Goal: Information Seeking & Learning: Check status

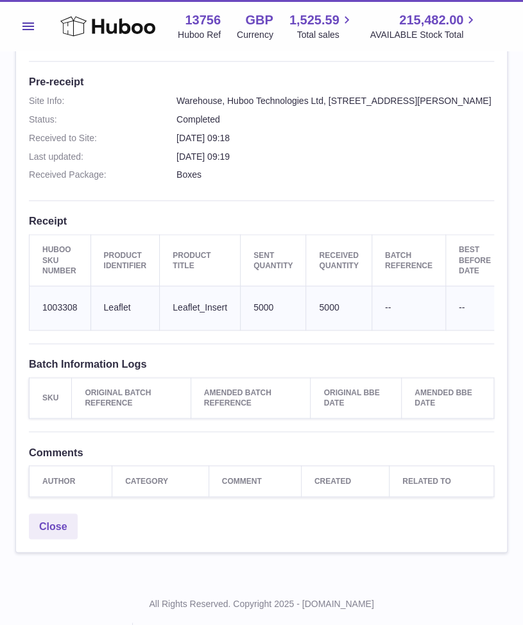
click at [354, 206] on div "Site Info: 13756-198776 Unit 2 More Plus Central Park Hudson Ave Severn Beach B…" at bounding box center [261, 135] width 491 height 744
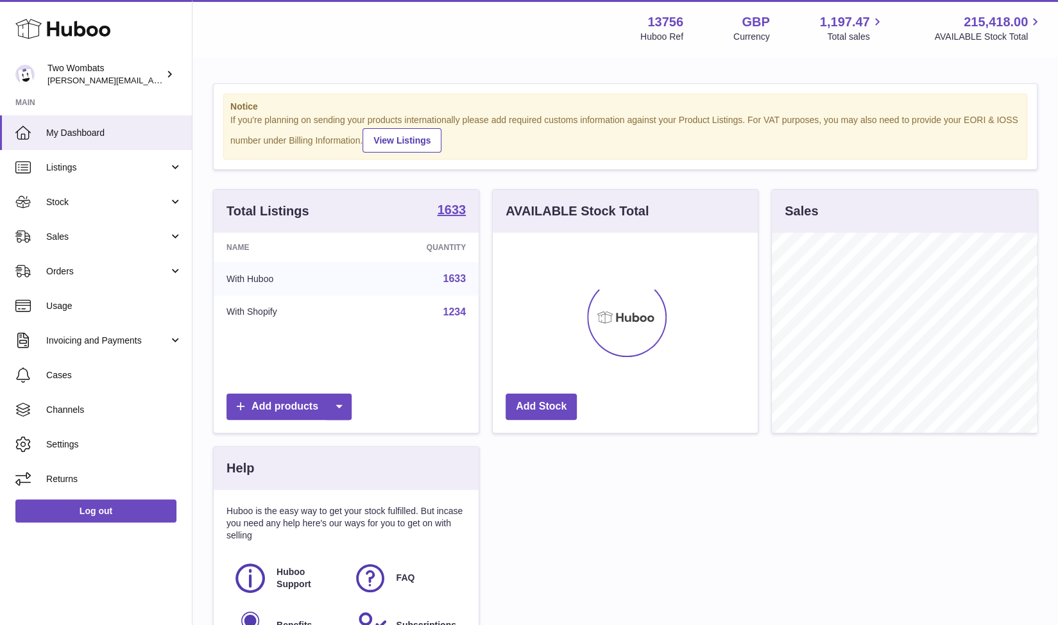
scroll to position [200, 266]
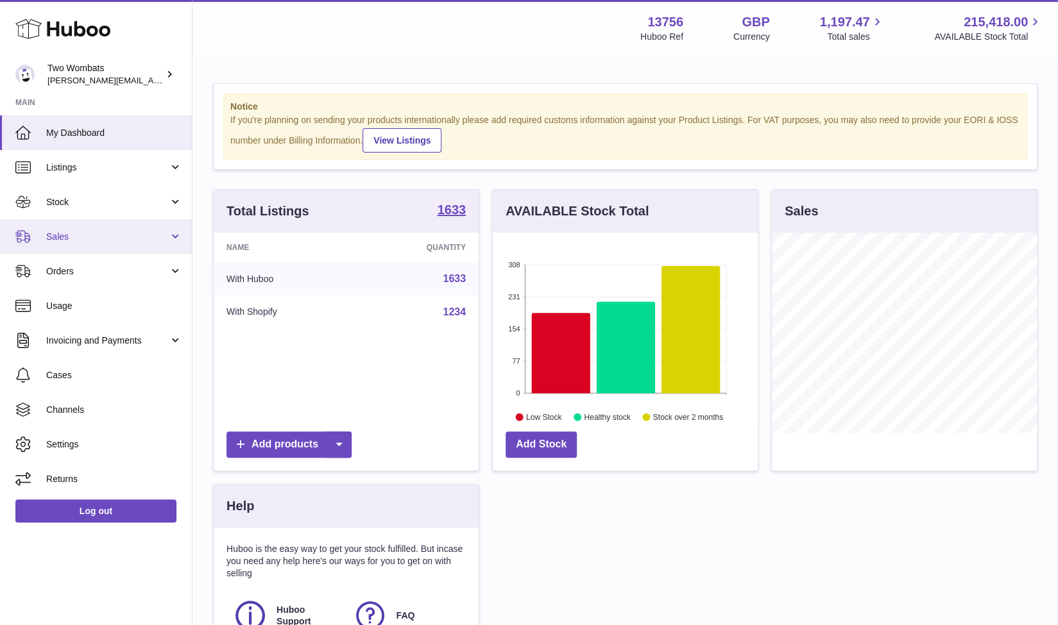
click at [173, 234] on link "Sales" at bounding box center [96, 236] width 192 height 35
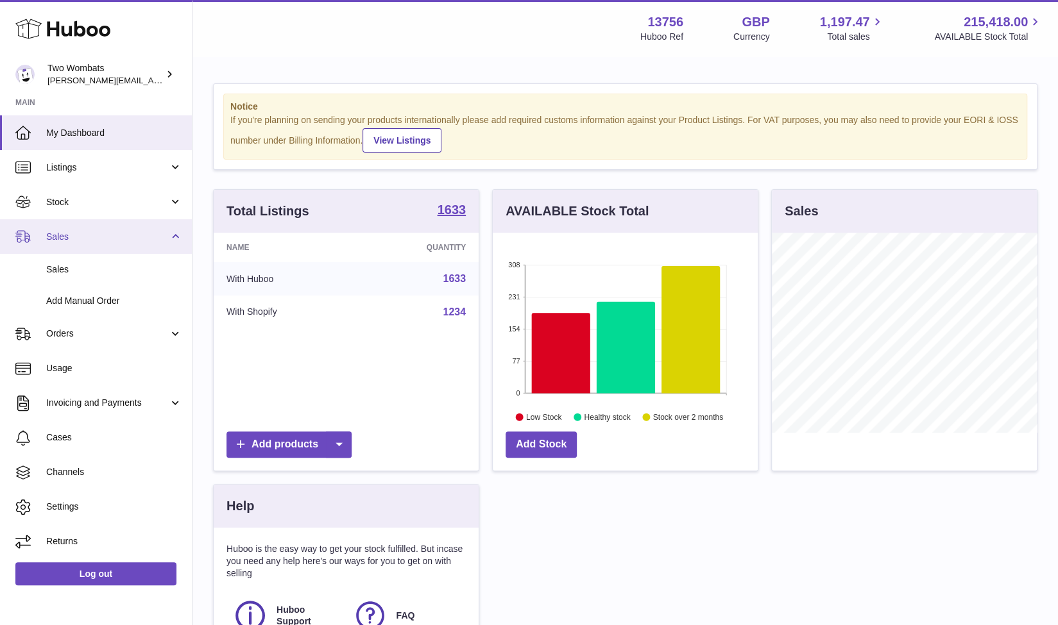
click at [180, 238] on link "Sales" at bounding box center [96, 236] width 192 height 35
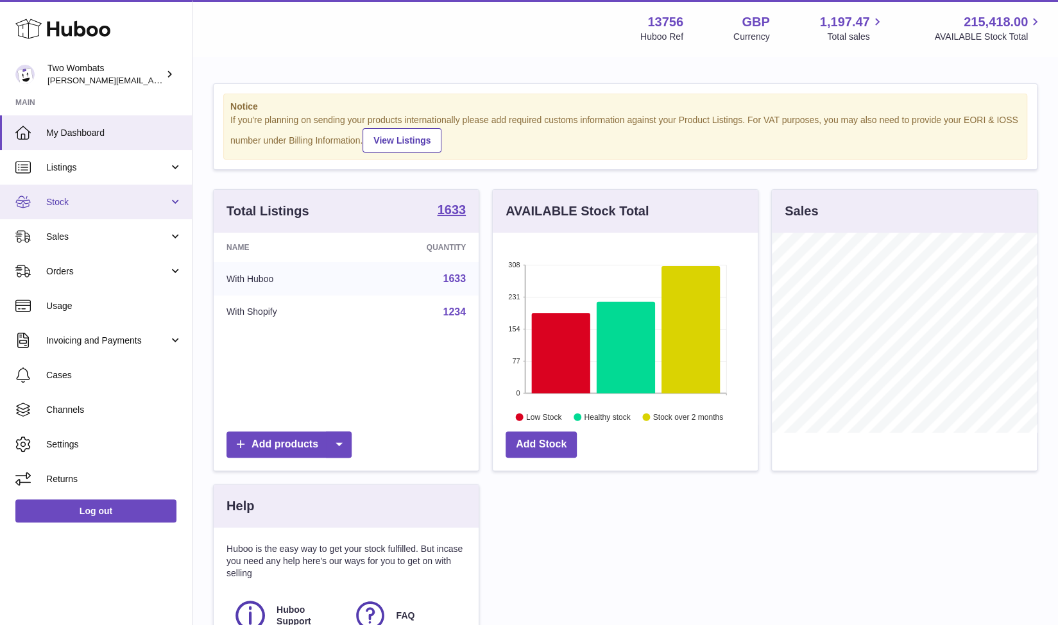
click at [174, 203] on link "Stock" at bounding box center [96, 202] width 192 height 35
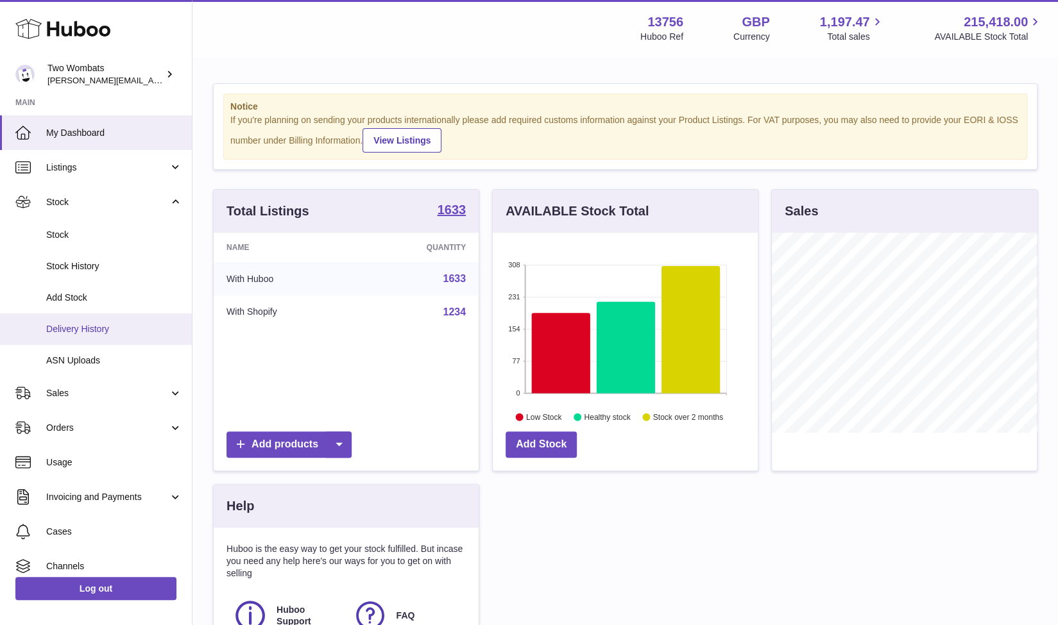
click at [118, 325] on span "Delivery History" at bounding box center [114, 329] width 136 height 12
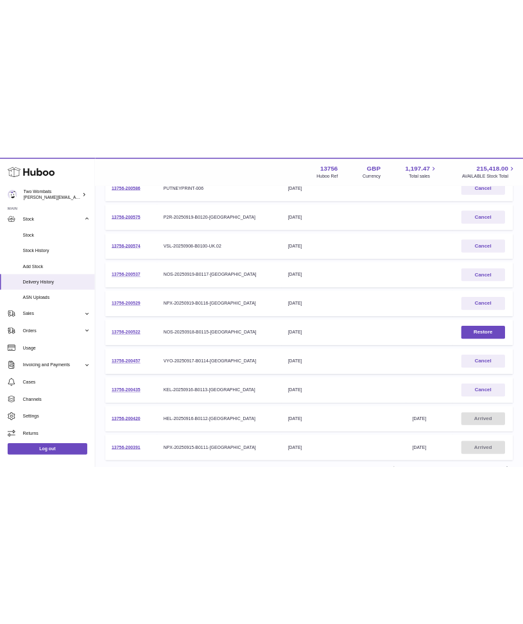
scroll to position [225, 0]
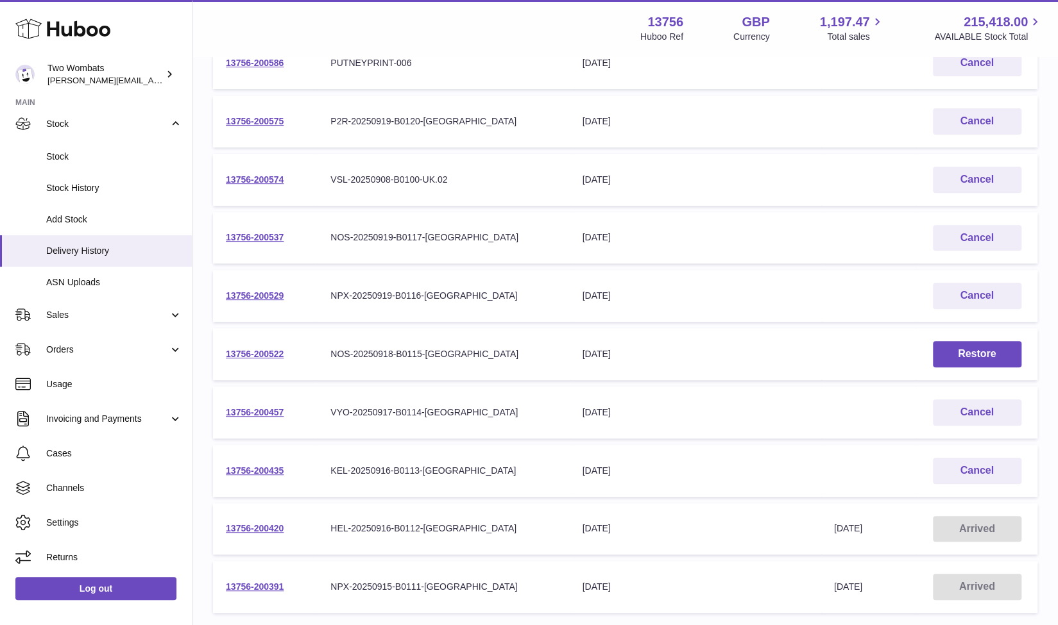
click at [507, 21] on div "Menu Huboo 13756 Huboo Ref GBP Currency 1,197.47 Total sales 215,418.00 AVAILAB…" at bounding box center [625, 28] width 835 height 30
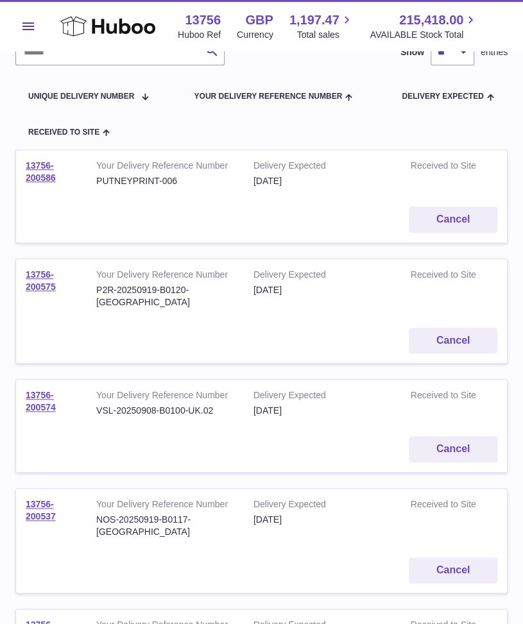
scroll to position [114, 0]
drag, startPoint x: 56, startPoint y: 287, endPoint x: 13, endPoint y: 265, distance: 48.8
copy link "13756-200575"
drag, startPoint x: 58, startPoint y: 504, endPoint x: 16, endPoint y: 488, distance: 44.9
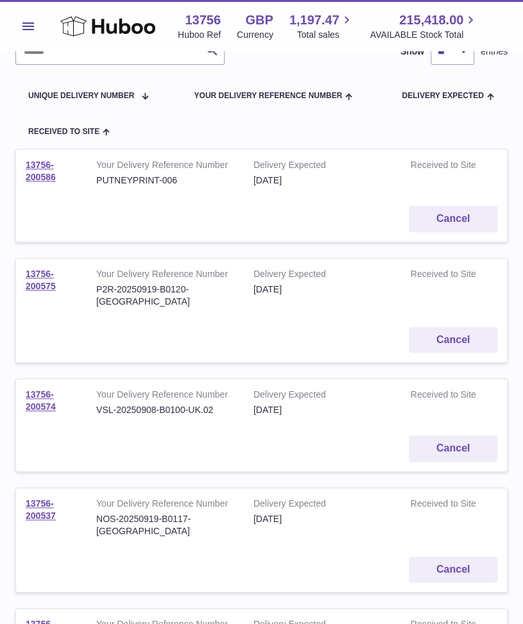
click at [16, 488] on td "13756-200537" at bounding box center [51, 517] width 71 height 59
copy link "13756-200537"
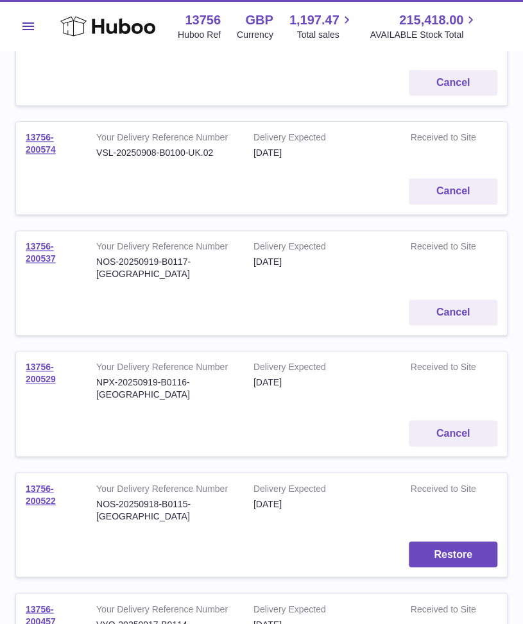
scroll to position [377, 0]
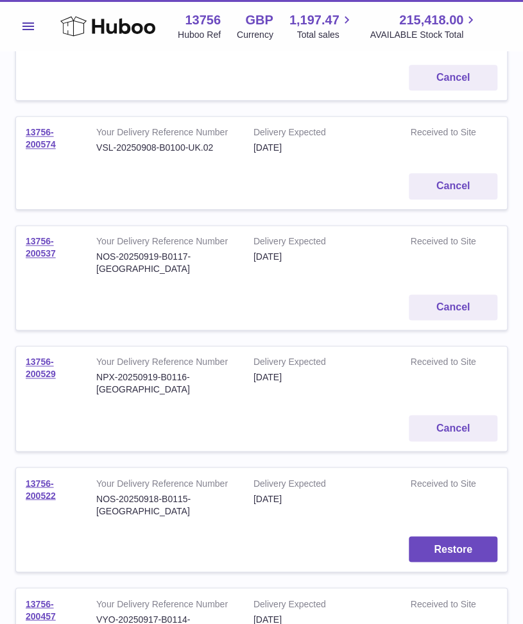
drag, startPoint x: 56, startPoint y: 348, endPoint x: 19, endPoint y: 334, distance: 39.8
click at [19, 346] on td "13756-200529" at bounding box center [51, 375] width 71 height 59
copy link "13756-200529"
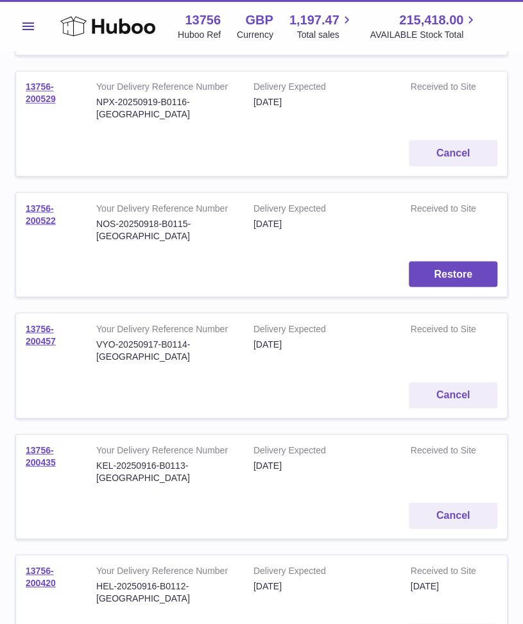
scroll to position [651, 0]
drag, startPoint x: 58, startPoint y: 290, endPoint x: 21, endPoint y: 280, distance: 38.6
click at [21, 314] on td "13756-200457" at bounding box center [51, 343] width 71 height 59
copy link "13756-200457"
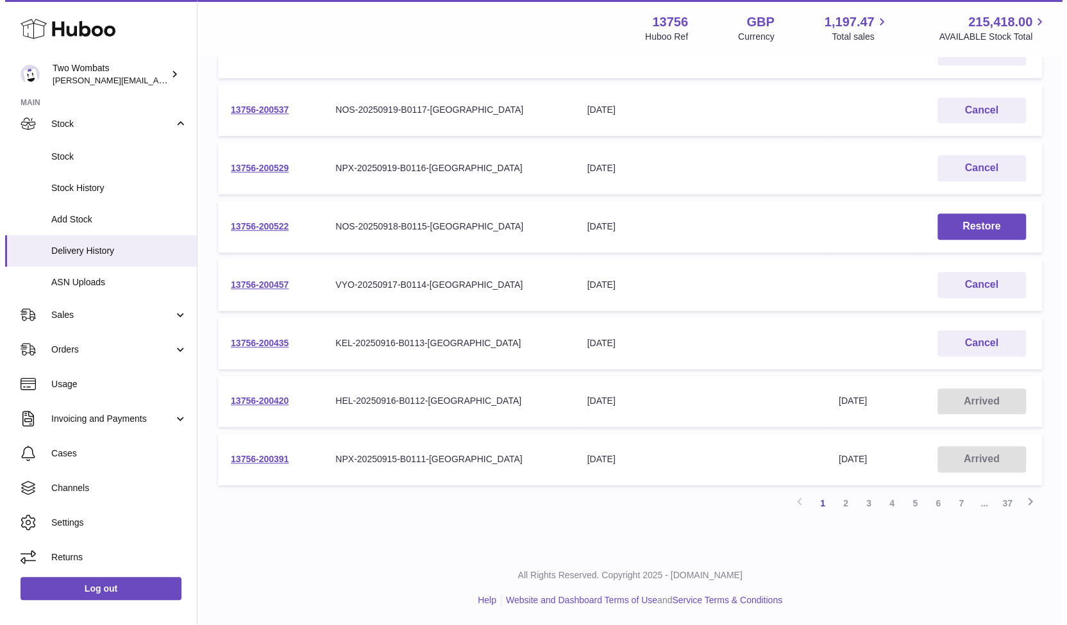
scroll to position [0, 0]
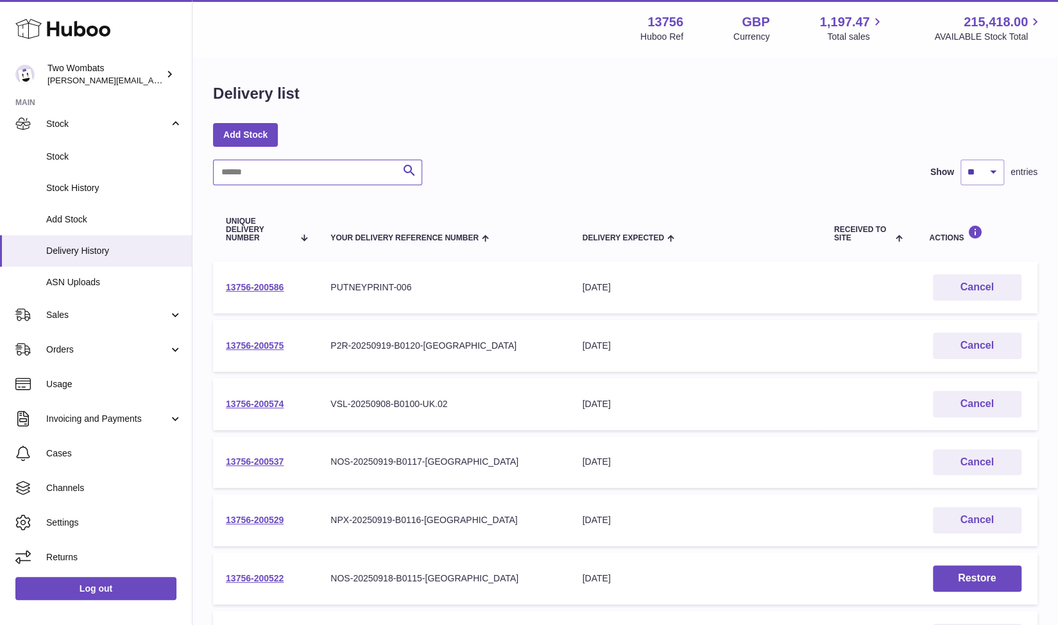
click at [260, 173] on input "text" at bounding box center [317, 173] width 209 height 26
paste input "**********"
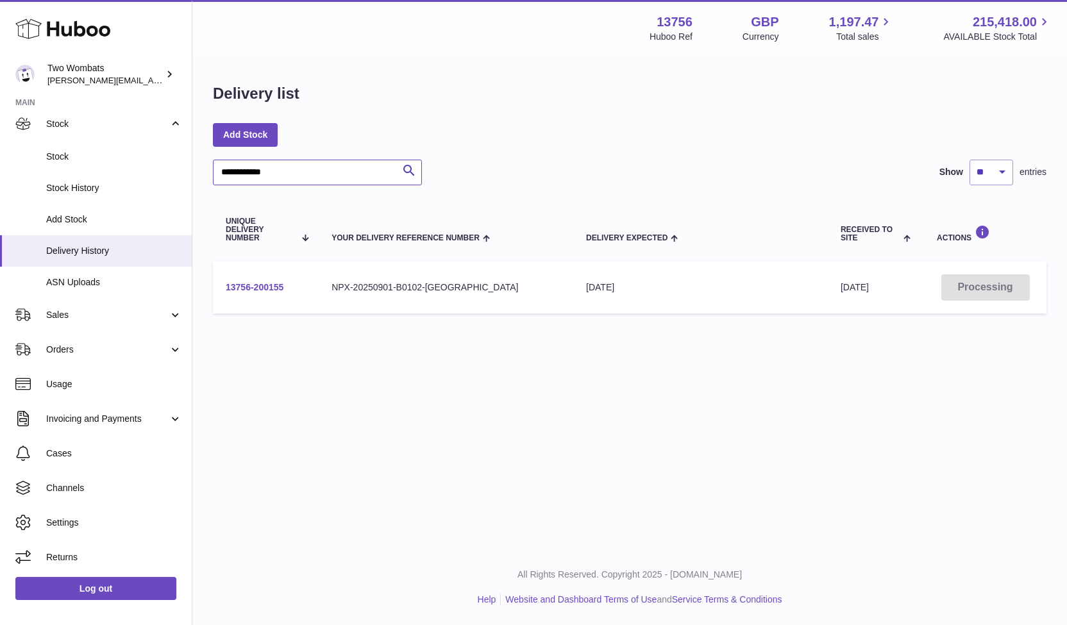
type input "**********"
click at [270, 285] on link "13756-200155" at bounding box center [255, 287] width 58 height 10
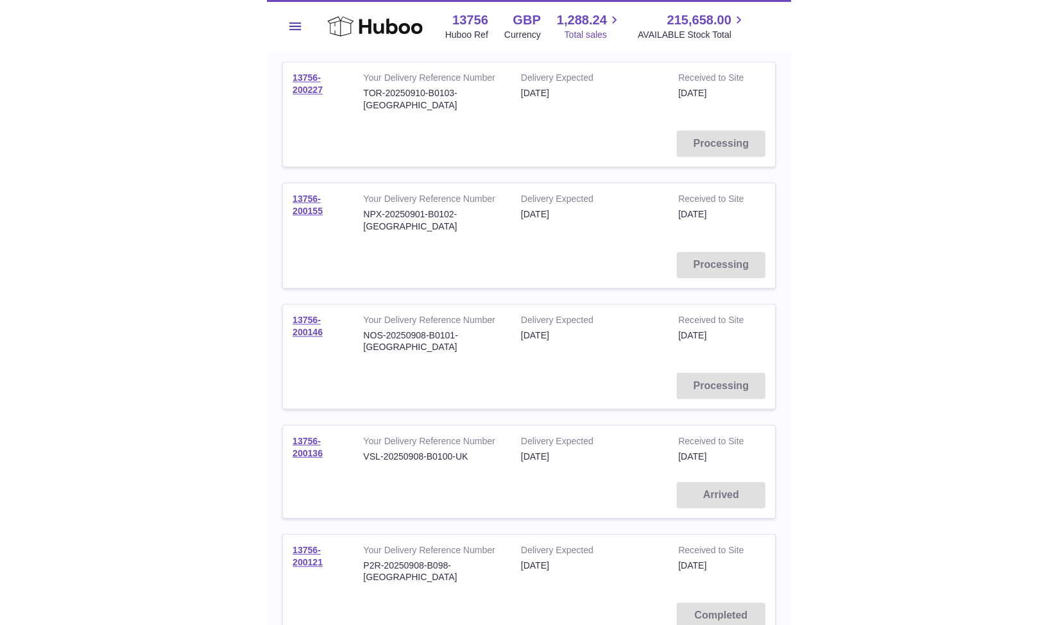
scroll to position [352, 0]
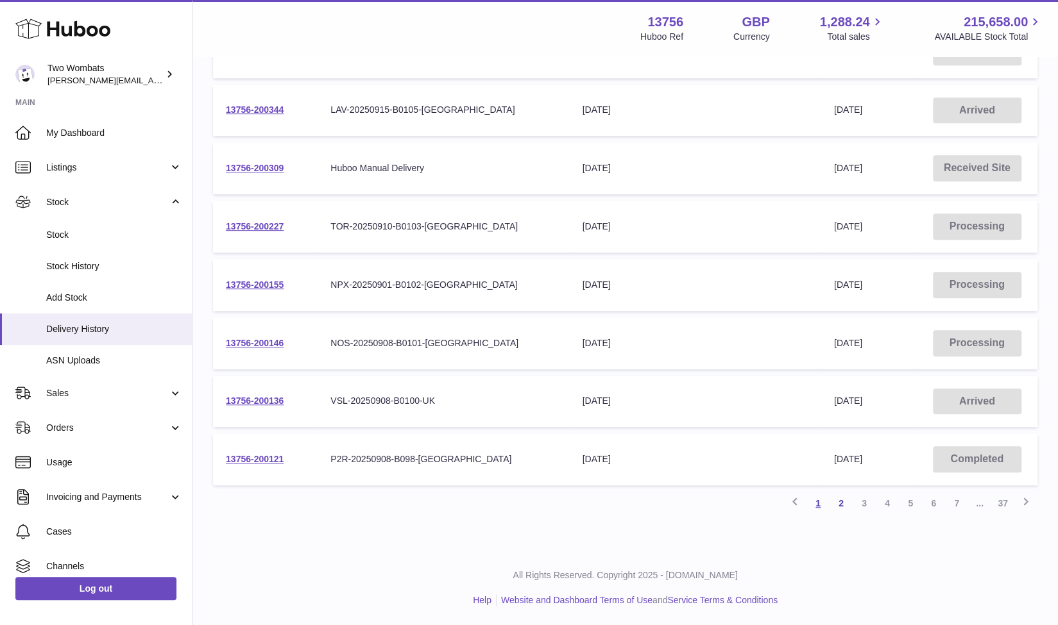
click at [522, 499] on link "1" at bounding box center [817, 503] width 23 height 23
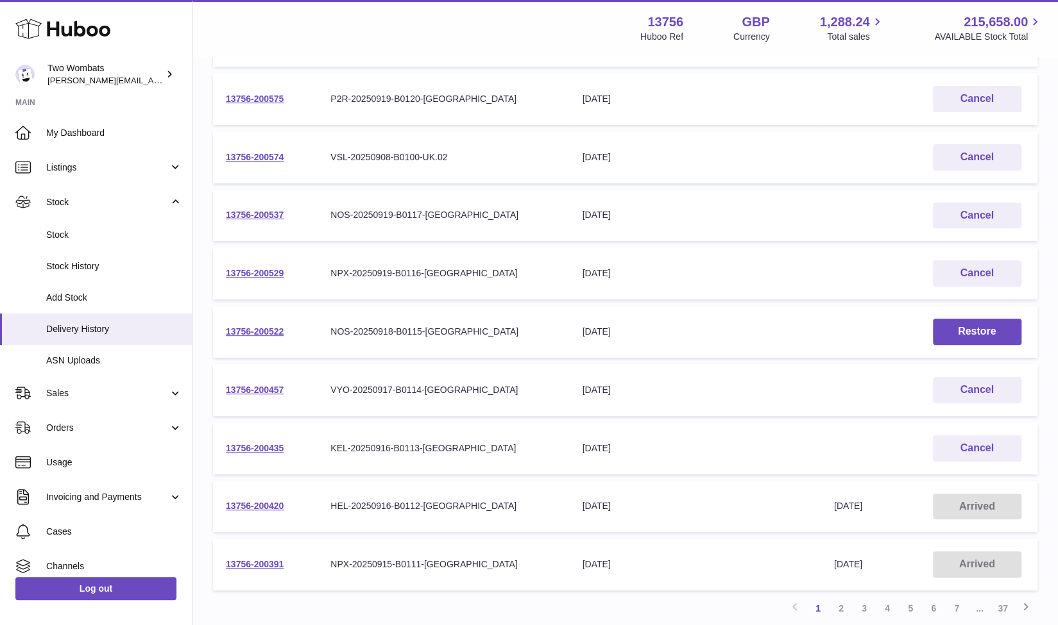
scroll to position [272, 0]
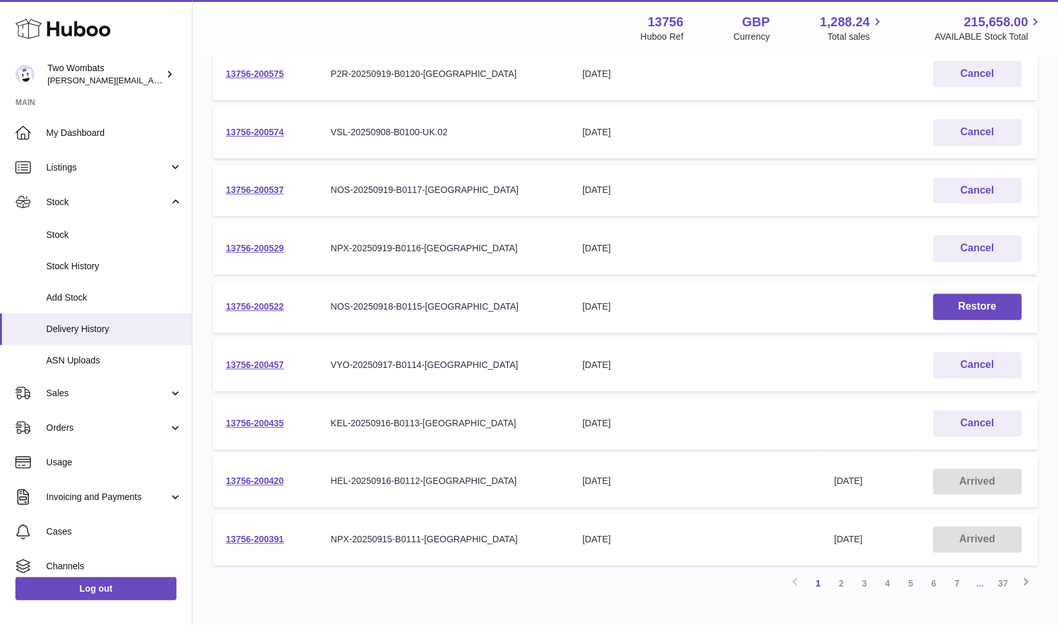
drag, startPoint x: 288, startPoint y: 364, endPoint x: 225, endPoint y: 365, distance: 63.5
click at [225, 365] on td "13756-200457" at bounding box center [265, 365] width 105 height 52
copy link "13756-200457"
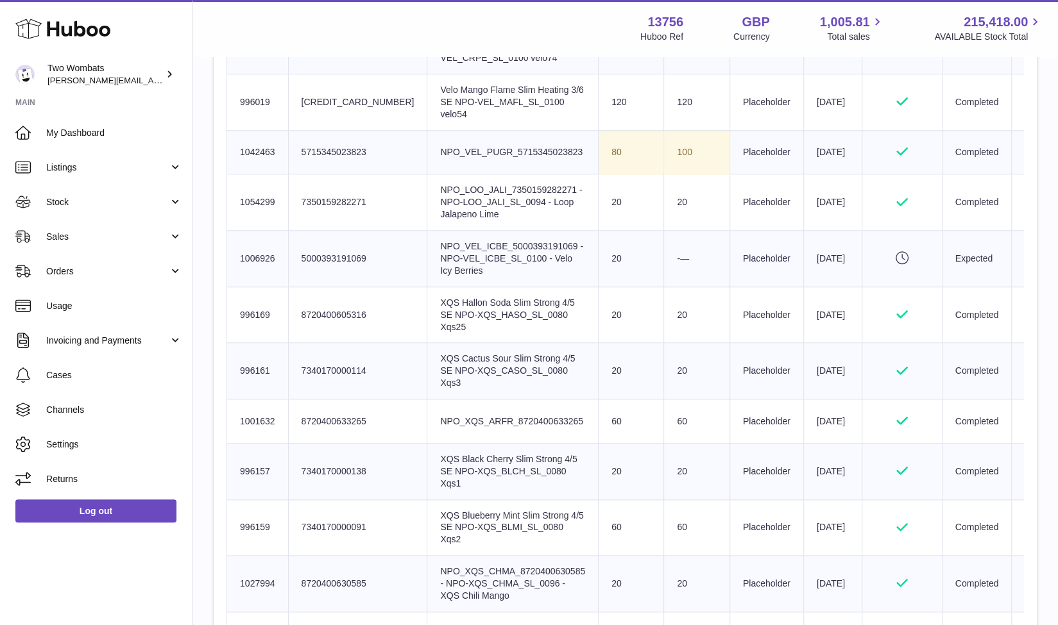
scroll to position [710, 0]
click at [664, 278] on td "-—" at bounding box center [696, 258] width 65 height 56
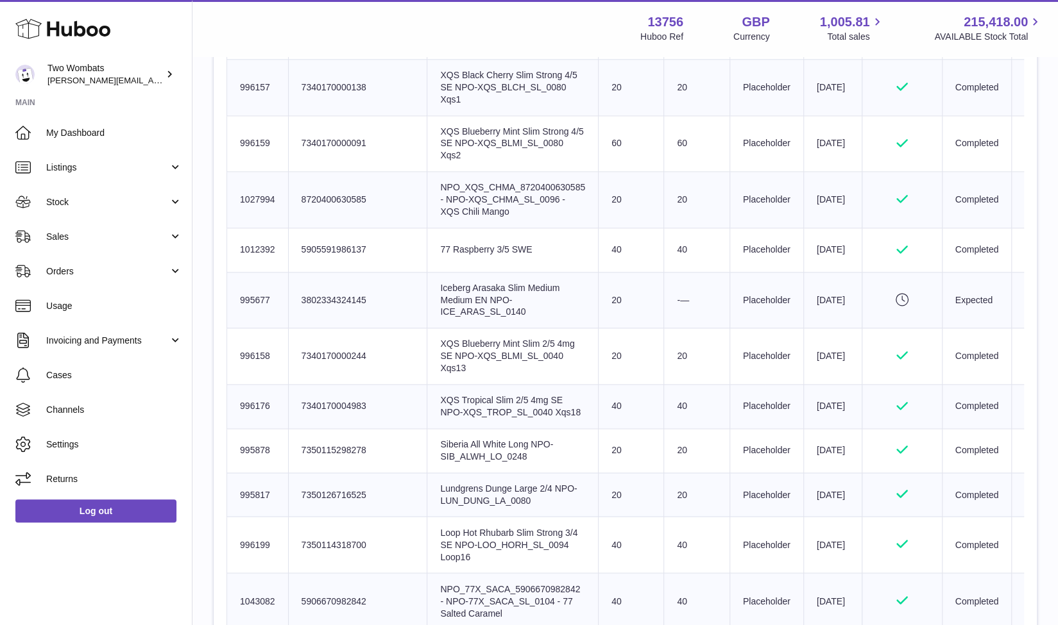
click at [664, 328] on td "-—" at bounding box center [696, 300] width 65 height 56
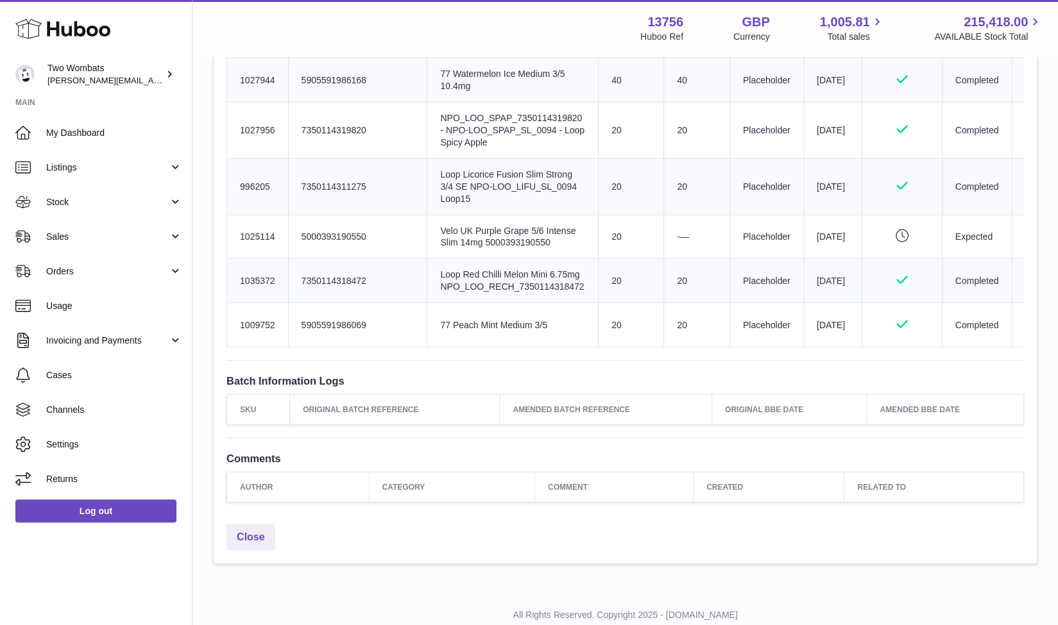
scroll to position [1730, 0]
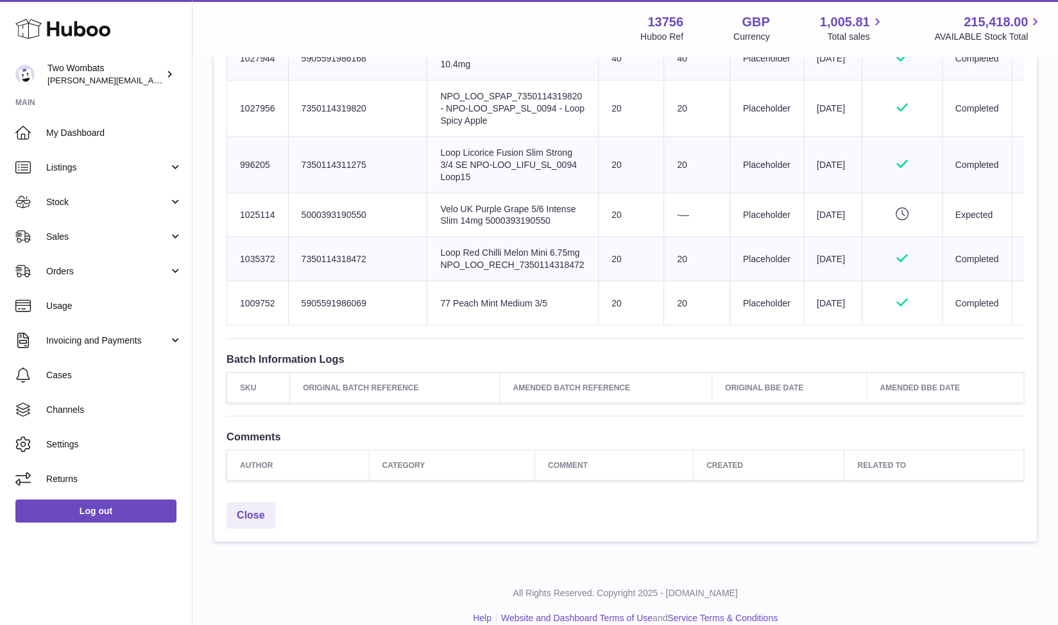
click at [664, 237] on td "-—" at bounding box center [696, 215] width 65 height 44
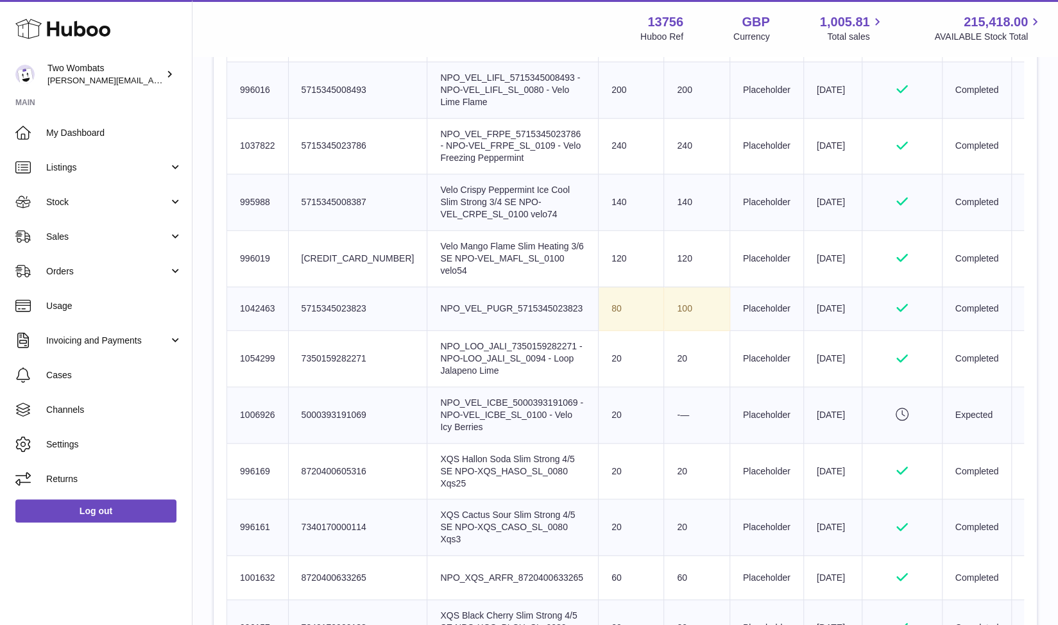
scroll to position [479, 0]
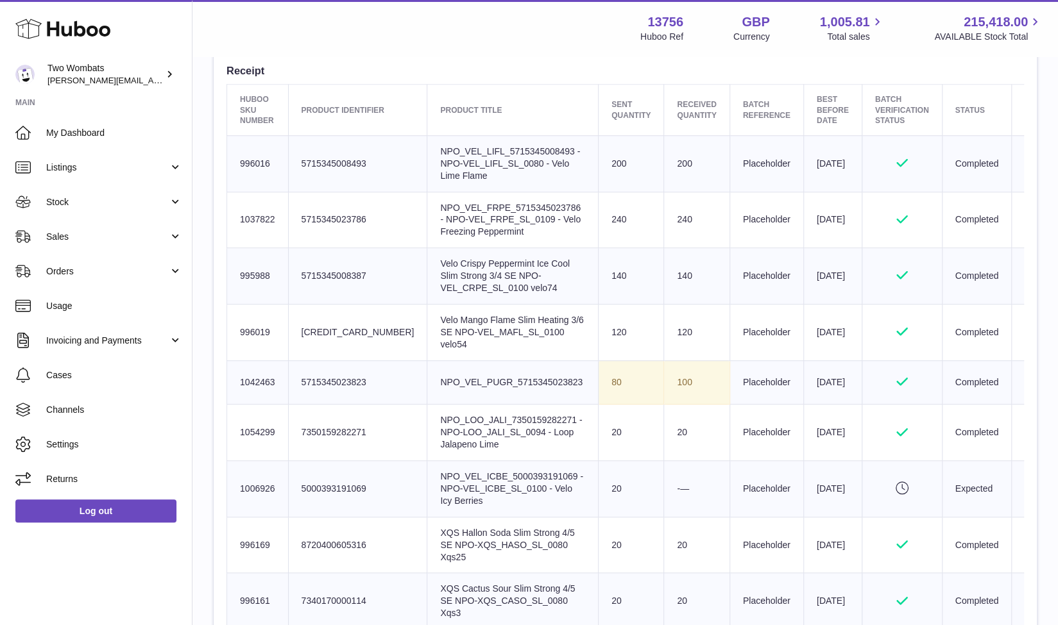
drag, startPoint x: 534, startPoint y: 287, endPoint x: 434, endPoint y: 259, distance: 103.8
click at [434, 259] on td "Product title Velo Crispy Peppermint Ice Cool Slim Strong 3/4 SE NPO-VEL_CRPE_S…" at bounding box center [512, 276] width 171 height 56
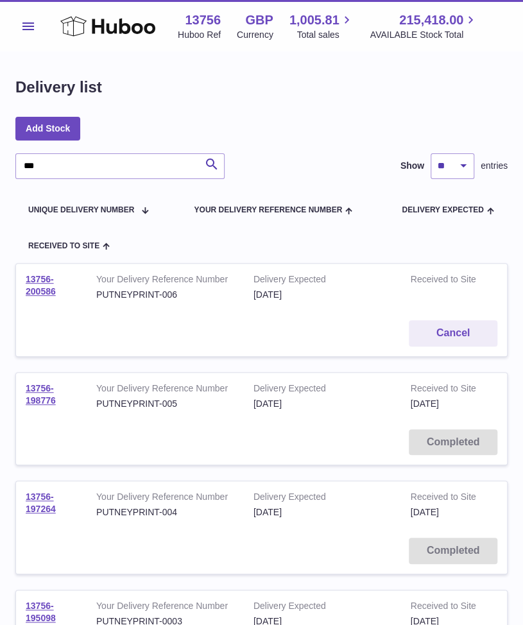
click at [286, 157] on div "*** Search Show ** ** ** *** entries" at bounding box center [261, 166] width 492 height 26
click at [147, 158] on input "***" at bounding box center [119, 166] width 209 height 26
type input "*"
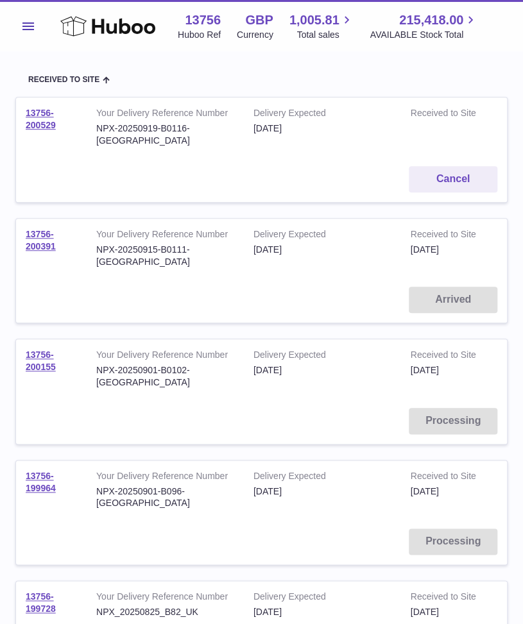
scroll to position [167, 0]
type input "***"
click at [45, 349] on link "13756-200155" at bounding box center [41, 360] width 30 height 22
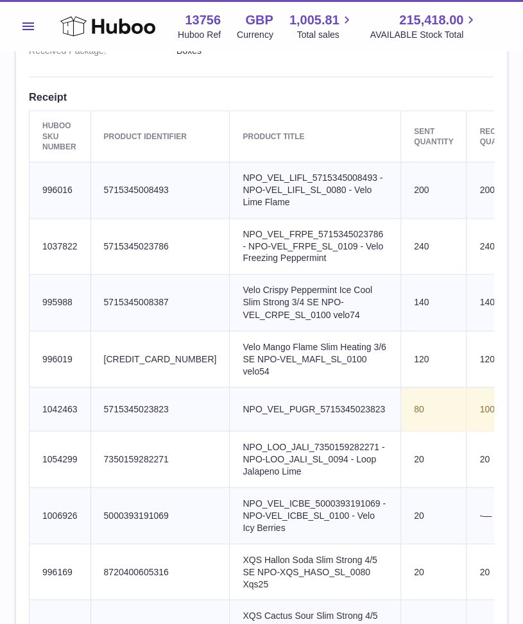
scroll to position [475, 0]
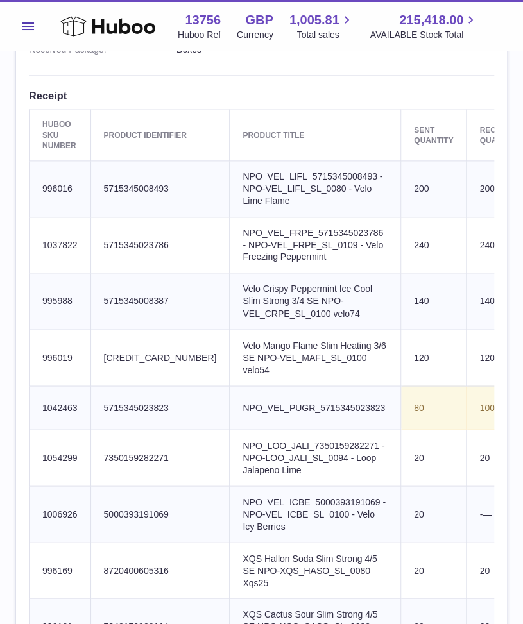
click at [295, 309] on td "Product title Velo Crispy Peppermint Ice Cool Slim Strong 3/4 SE NPO-VEL_CRPE_S…" at bounding box center [315, 301] width 171 height 56
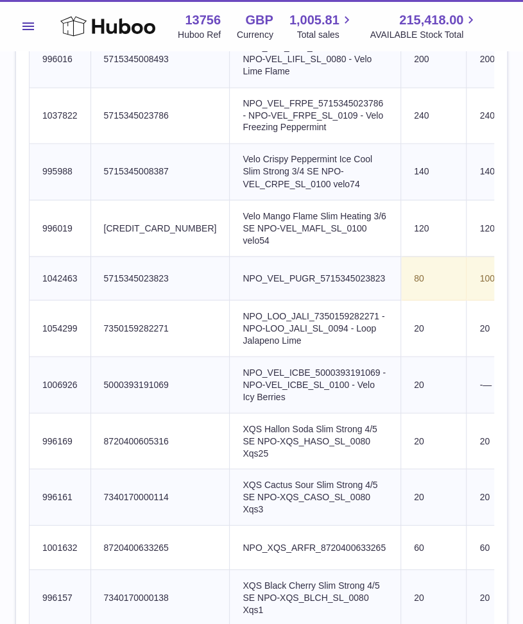
scroll to position [606, 0]
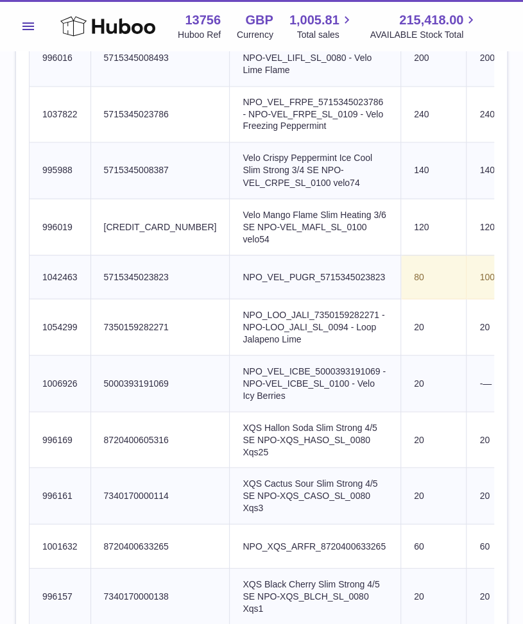
click at [298, 412] on td "Product title NPO_VEL_ICBE_5000393191069 - NPO-VEL_ICBE_SL_0100 - Velo Icy Berr…" at bounding box center [315, 383] width 171 height 56
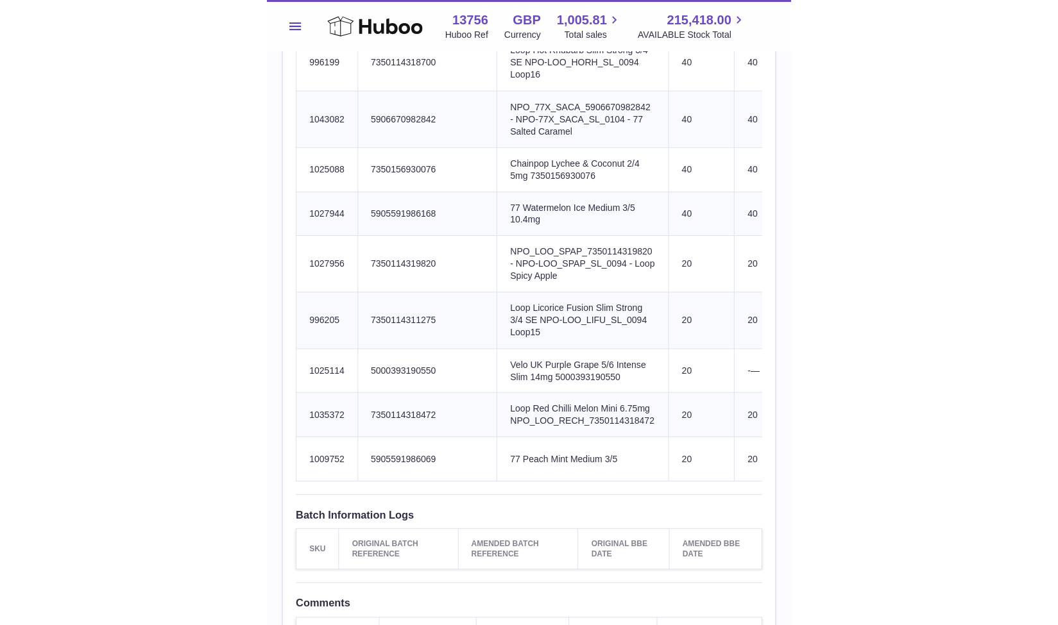
scroll to position [1620, 0]
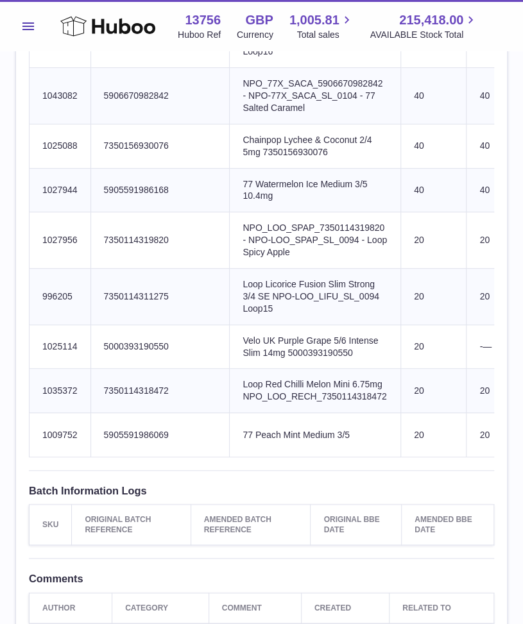
drag, startPoint x: 309, startPoint y: 461, endPoint x: 181, endPoint y: 434, distance: 131.0
click at [230, 369] on td "Product title Velo UK Purple Grape 5/6 Intense Slim 14mg 5000393190550" at bounding box center [315, 347] width 171 height 44
click at [242, 369] on td "Product title Velo UK Purple Grape 5/6 Intense Slim 14mg 5000393190550" at bounding box center [315, 347] width 171 height 44
click at [230, 325] on td "Product title Loop Licorice Fusion Slim Strong 3/4 SE NPO-LOO_LIFU_SL_0094 Loop…" at bounding box center [315, 296] width 171 height 56
click at [146, 269] on td "Client Identifier 7350114319820" at bounding box center [159, 240] width 139 height 56
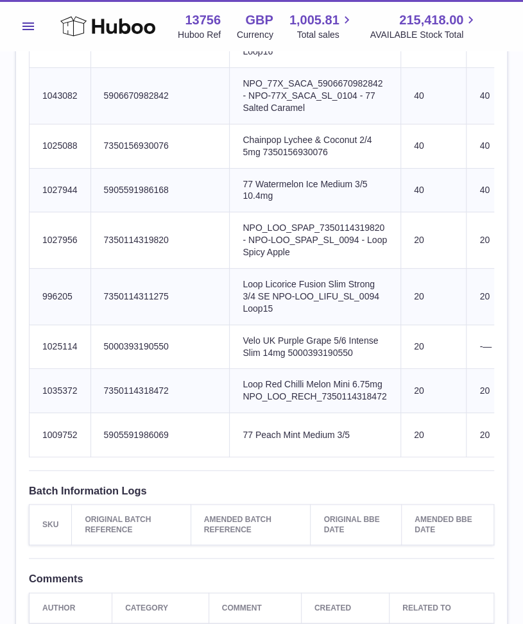
click at [237, 269] on td "Product title NPO_LOO_SPAP_7350114319820 - NPO-LOO_SPAP_SL_0094 - Loop Spicy Ap…" at bounding box center [315, 240] width 171 height 56
click at [255, 212] on td "Product title 77 Watermelon Ice Medium 3/5 10.4mg" at bounding box center [315, 190] width 171 height 44
click at [253, 212] on td "Product title 77 Watermelon Ice Medium 3/5 10.4mg" at bounding box center [315, 190] width 171 height 44
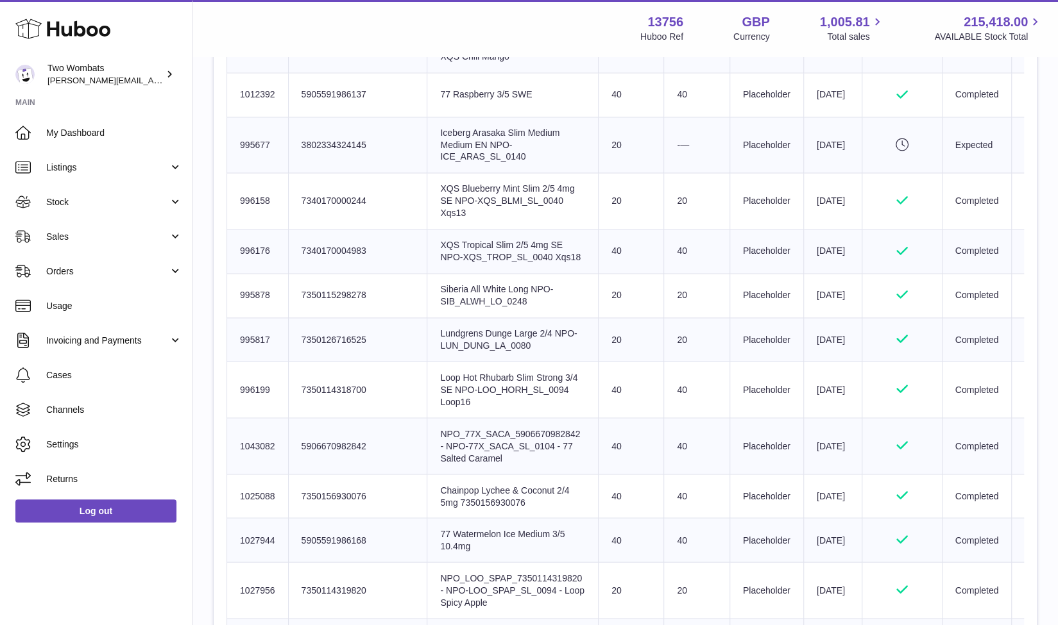
scroll to position [971, 0]
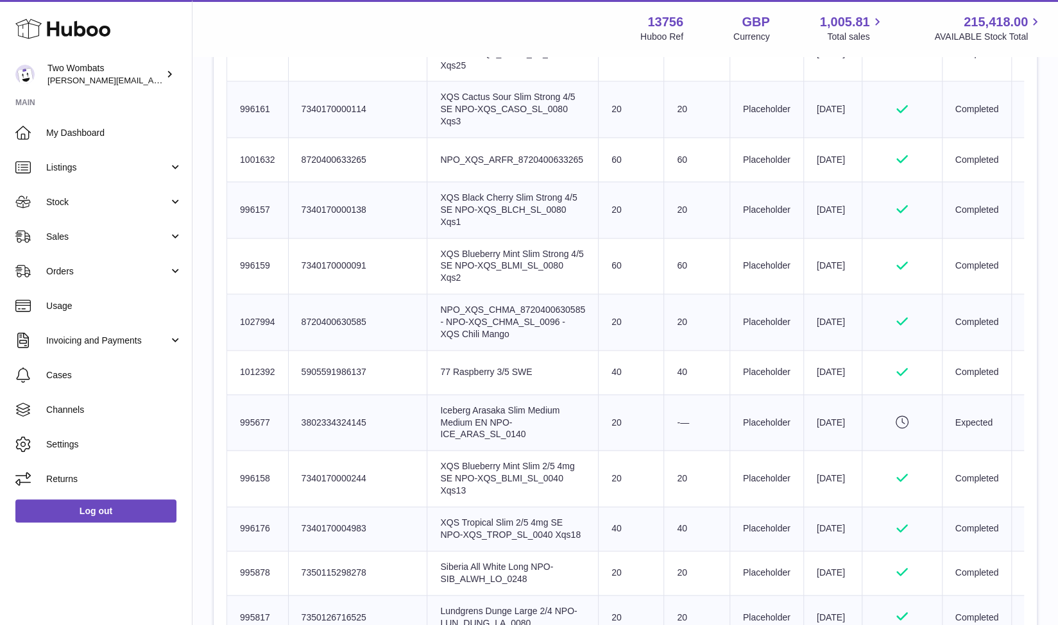
click at [482, 451] on td "Product title Iceberg Arasaka Slim Medium Medium EN NPO-ICE_ARAS_SL_0140" at bounding box center [512, 423] width 171 height 56
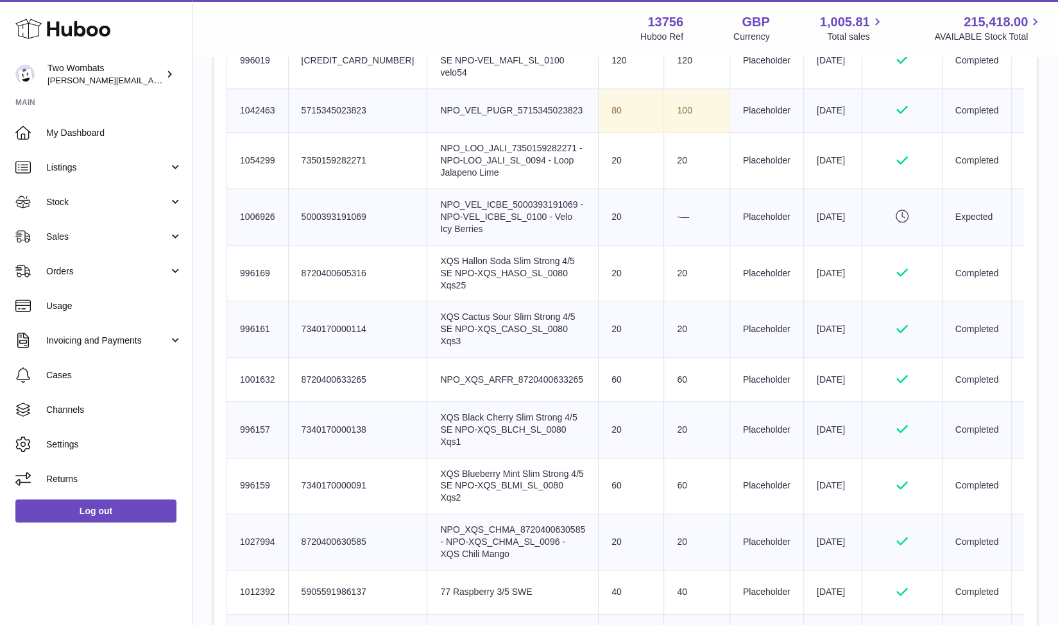
scroll to position [749, 0]
click at [438, 239] on td "Product title NPO_VEL_ICBE_5000393191069 - NPO-VEL_ICBE_SL_0100 - Velo Icy Berr…" at bounding box center [512, 219] width 171 height 56
drag, startPoint x: 274, startPoint y: 221, endPoint x: 230, endPoint y: 225, distance: 44.5
click at [230, 225] on td "Huboo SKU Number 1006926" at bounding box center [258, 219] width 62 height 56
copy td "1006926"
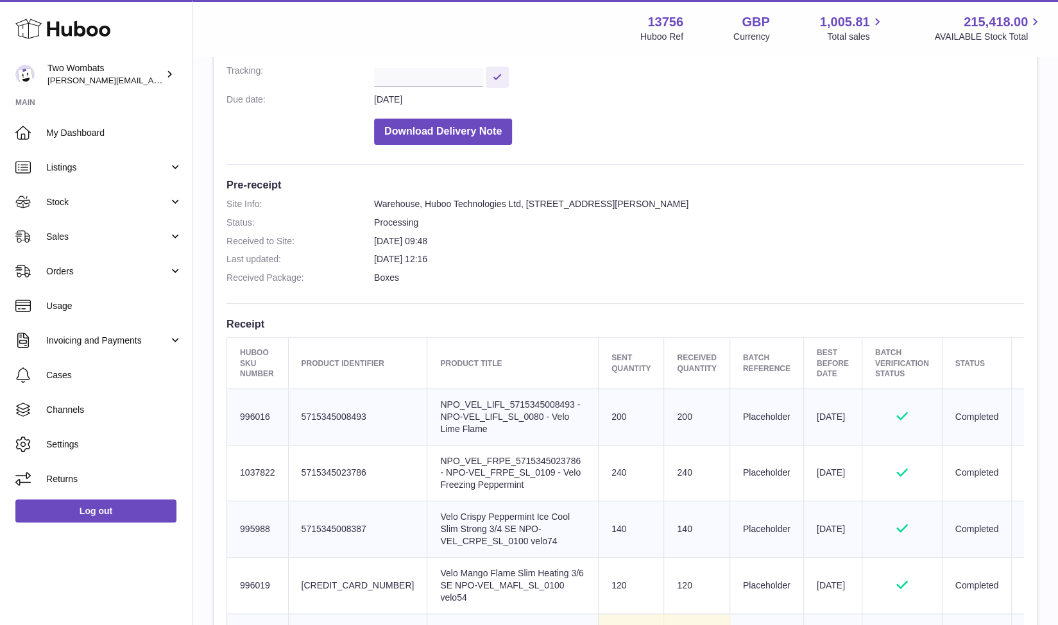
scroll to position [0, 0]
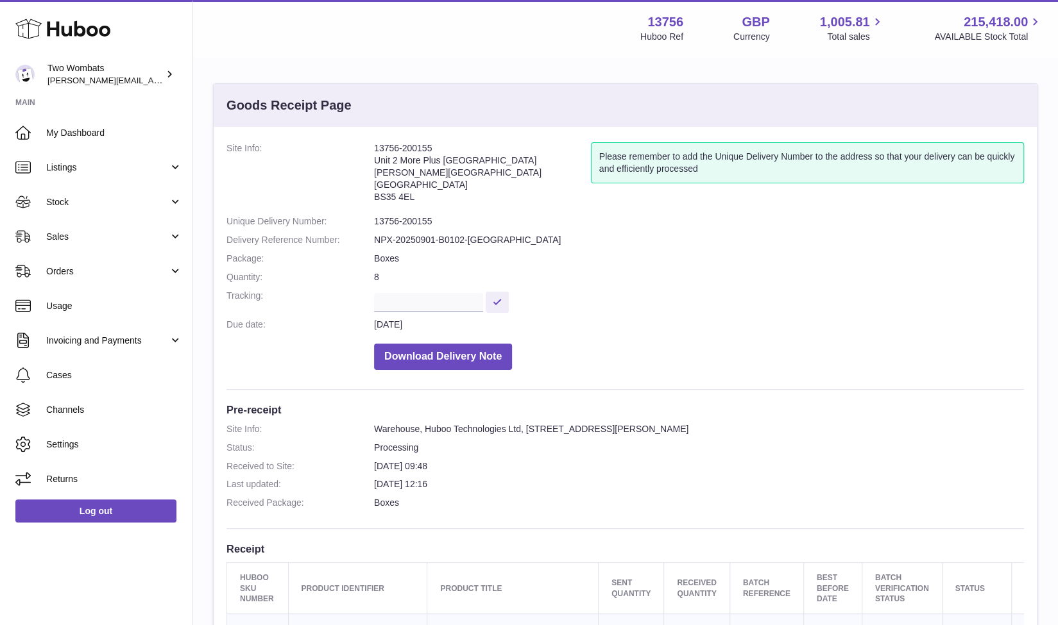
drag, startPoint x: 432, startPoint y: 144, endPoint x: 373, endPoint y: 145, distance: 59.0
click at [374, 145] on address "13756-200155 Unit 2 More Plus [STREET_ADDRESS][PERSON_NAME]" at bounding box center [482, 175] width 217 height 67
copy address "13756-200155"
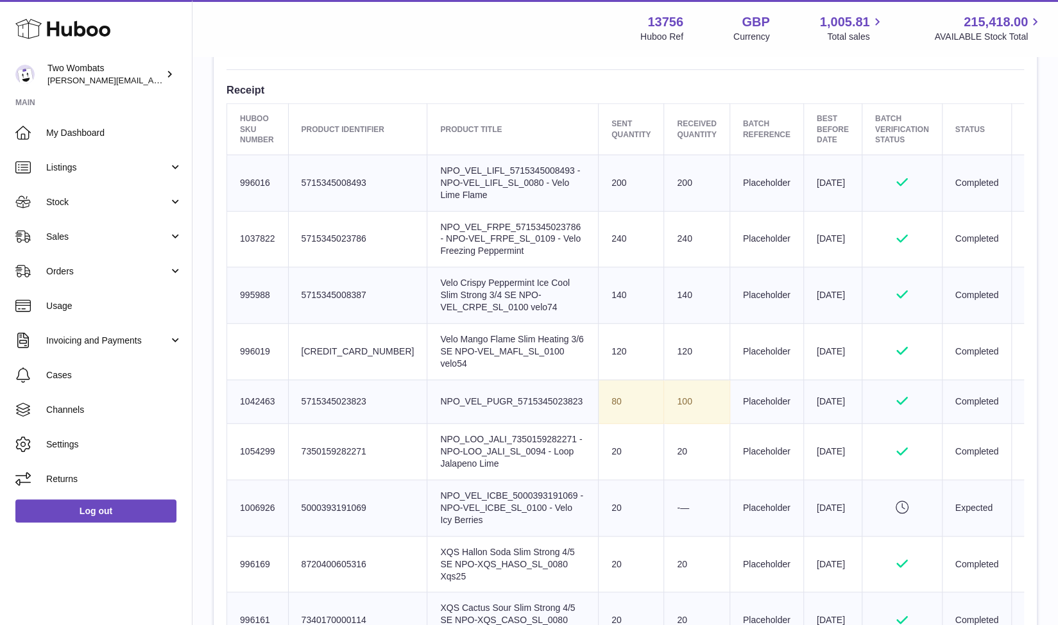
scroll to position [459, 0]
click at [454, 458] on td "Product title NPO_LOO_JALI_7350159282271 - NPO-LOO_JALI_SL_0094 - Loop Jalapeno…" at bounding box center [512, 453] width 171 height 56
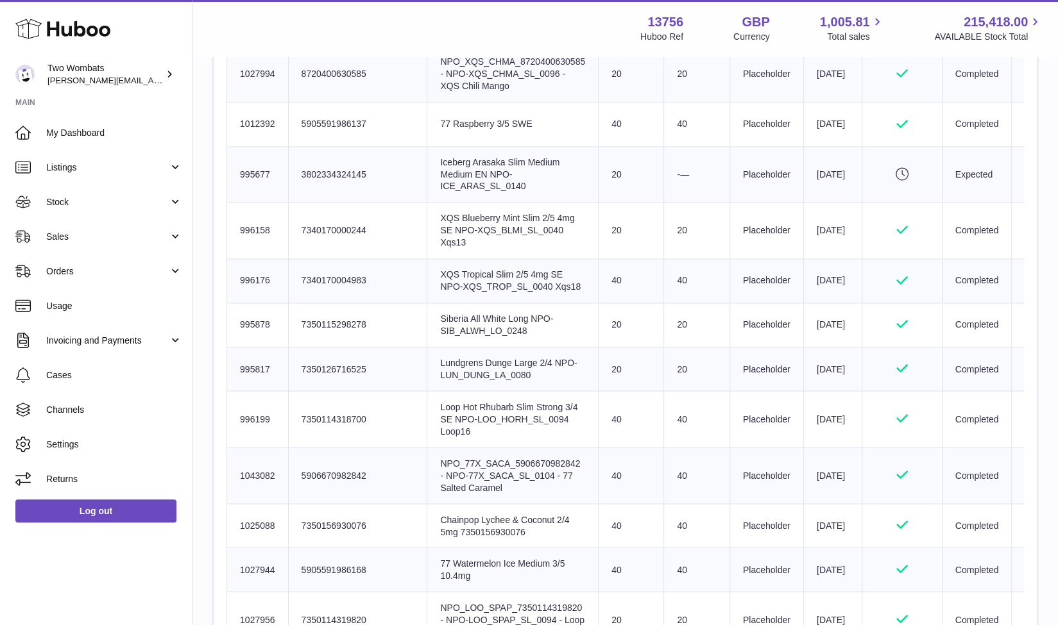
scroll to position [340, 0]
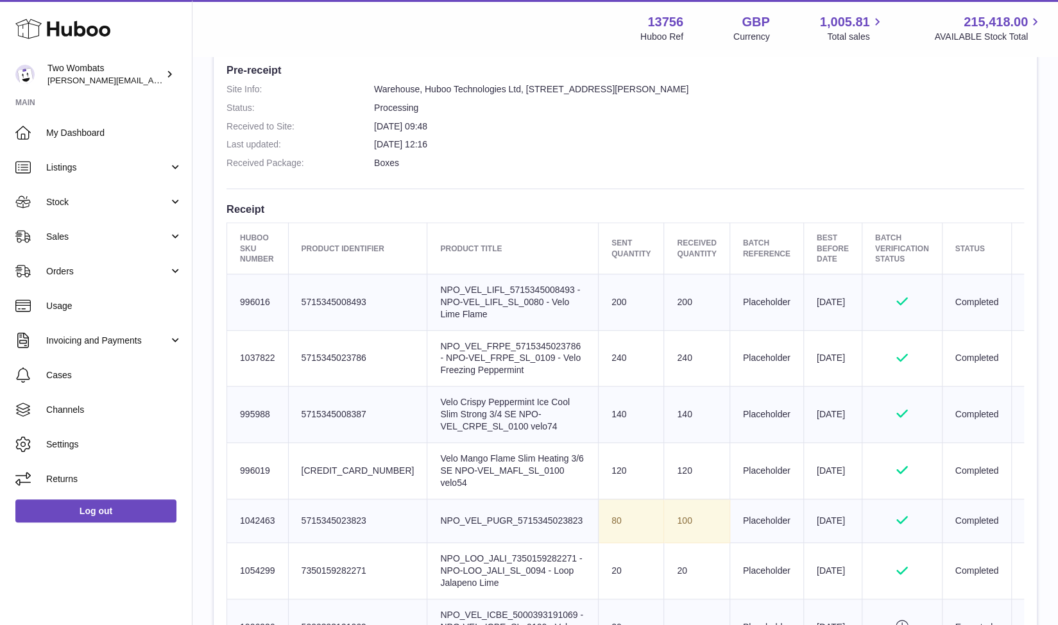
drag, startPoint x: 437, startPoint y: 523, endPoint x: 536, endPoint y: 525, distance: 99.4
click at [532, 525] on td "Product title NPO_VEL_PUGR_5715345023823" at bounding box center [512, 521] width 171 height 44
click at [532, 543] on td "Batch Reference Placeholder" at bounding box center [766, 521] width 74 height 44
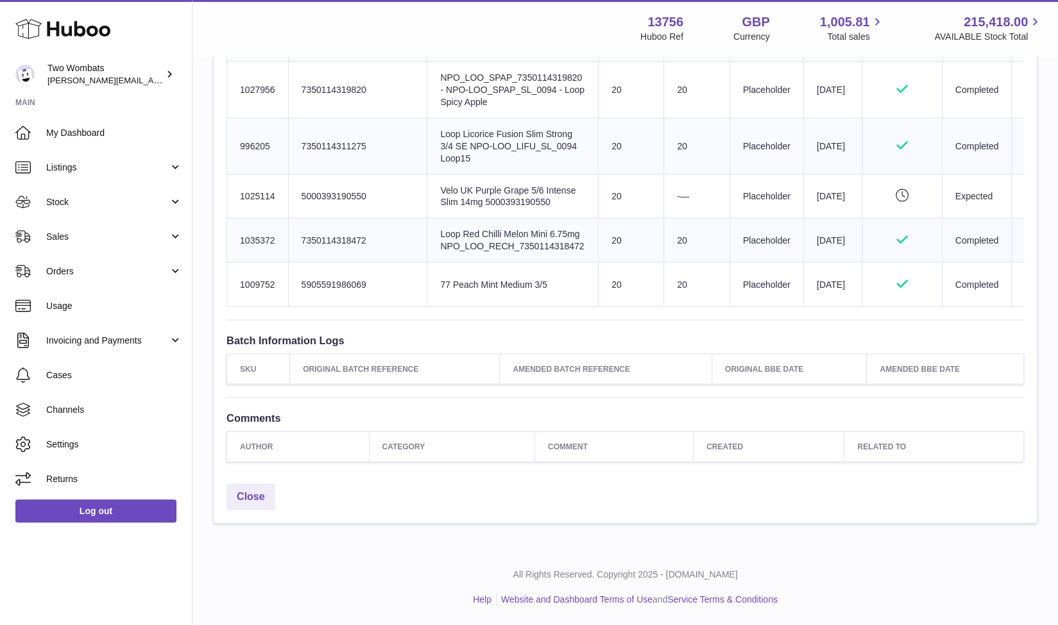
scroll to position [1785, 0]
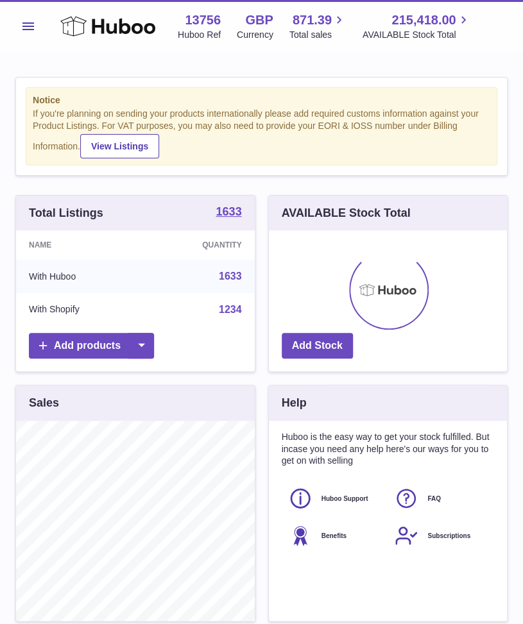
scroll to position [200, 239]
click at [41, 29] on div "Menu Huboo 13756 Huboo Ref GBP Currency 871.39 Total sales 215,418.00 AVAILABLE…" at bounding box center [261, 27] width 492 height 30
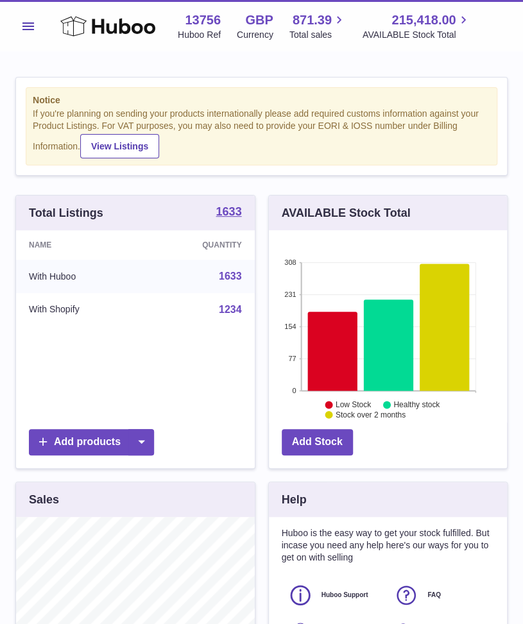
click at [26, 26] on span "Menu" at bounding box center [28, 26] width 12 height 8
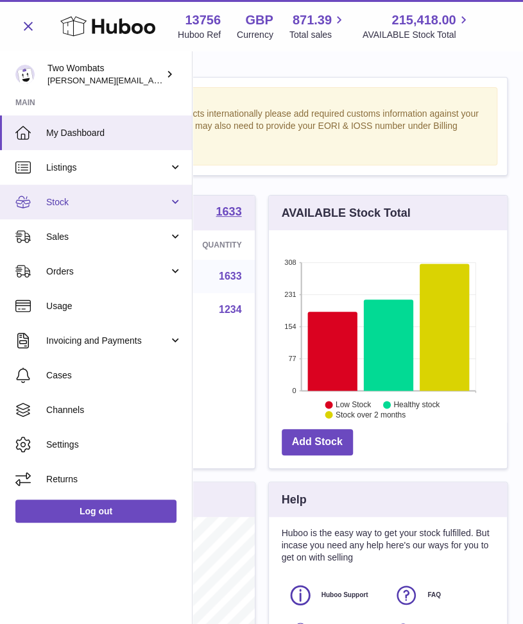
click at [173, 196] on link "Stock" at bounding box center [96, 202] width 192 height 35
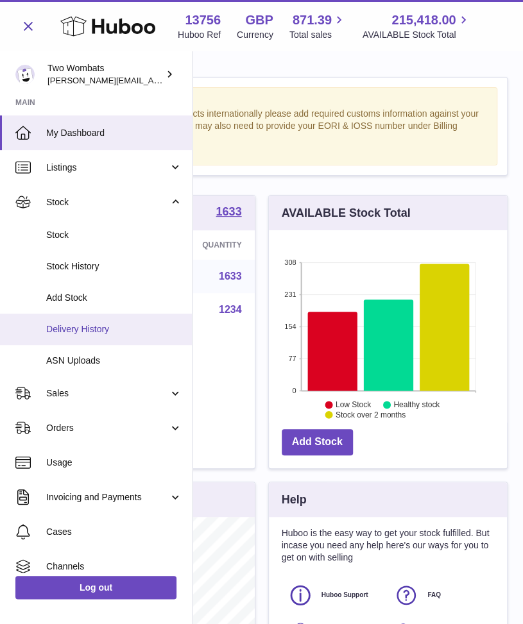
click at [118, 336] on link "Delivery History" at bounding box center [96, 329] width 192 height 31
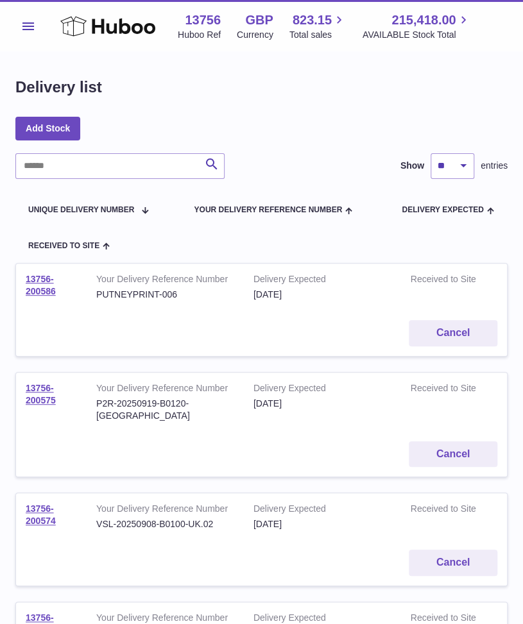
click at [30, 28] on span "Menu" at bounding box center [28, 26] width 12 height 8
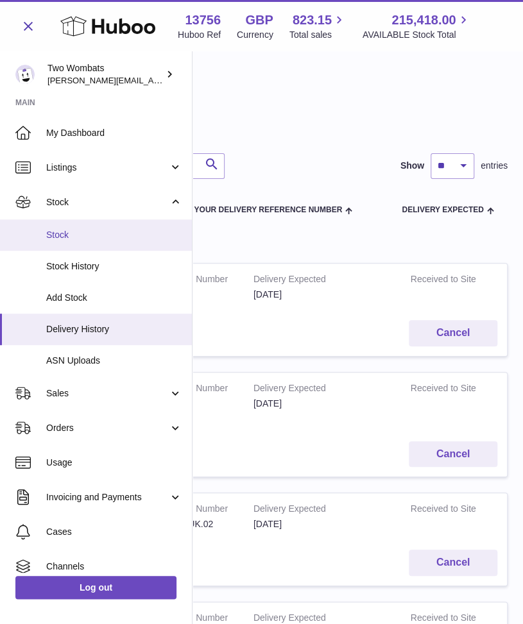
click at [85, 241] on span "Stock" at bounding box center [114, 235] width 136 height 12
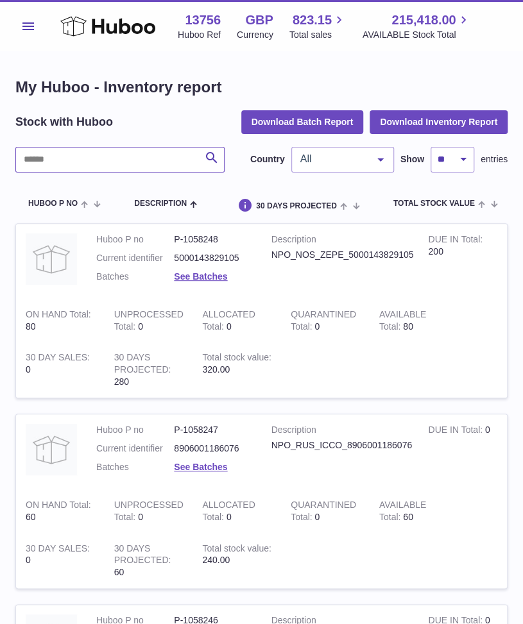
click at [126, 169] on input "text" at bounding box center [119, 160] width 209 height 26
type input "*"
drag, startPoint x: 411, startPoint y: 255, endPoint x: 273, endPoint y: 253, distance: 138.0
click at [273, 253] on div "NPO_NOS_ZEPE_5000143829105" at bounding box center [340, 255] width 138 height 12
copy div "NPO_NOS_ZEPE_5000143829105"
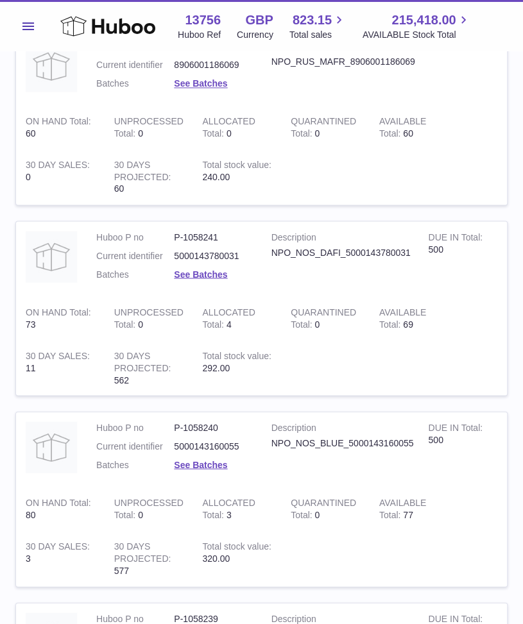
scroll to position [573, 0]
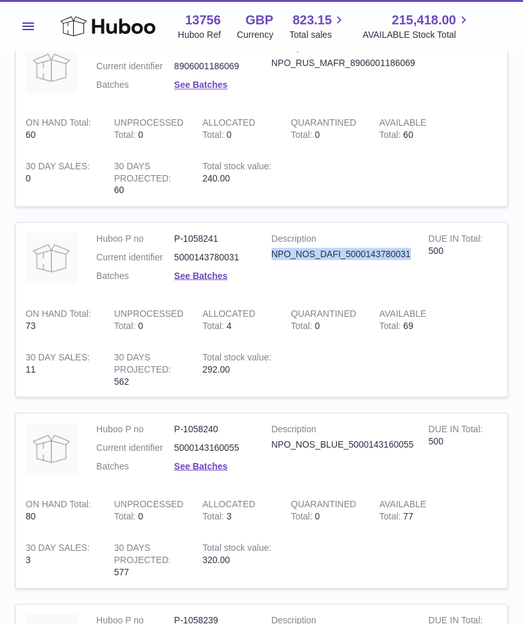
drag, startPoint x: 410, startPoint y: 252, endPoint x: 269, endPoint y: 250, distance: 141.2
click at [269, 250] on td "Description NPO_NOS_DAFI_5000143780031" at bounding box center [340, 260] width 157 height 75
copy div "NPO_NOS_DAFI_5000143780031"
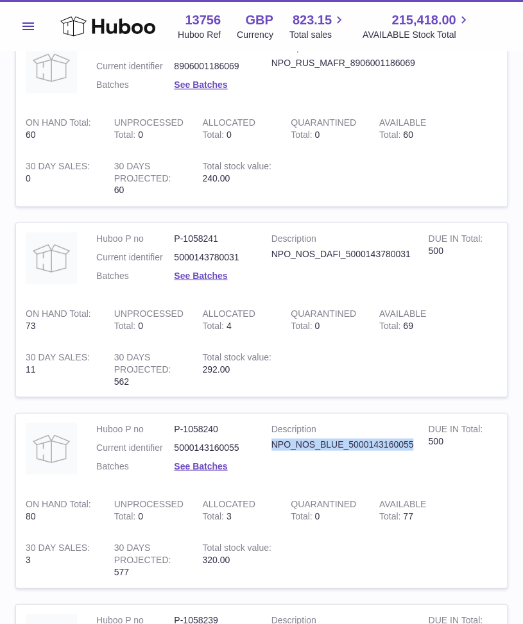
drag, startPoint x: 415, startPoint y: 443, endPoint x: 269, endPoint y: 440, distance: 145.7
click at [269, 440] on td "Description NPO_NOS_BLUE_5000143160055" at bounding box center [340, 450] width 157 height 75
copy div "NPO_NOS_BLUE_5000143160055"
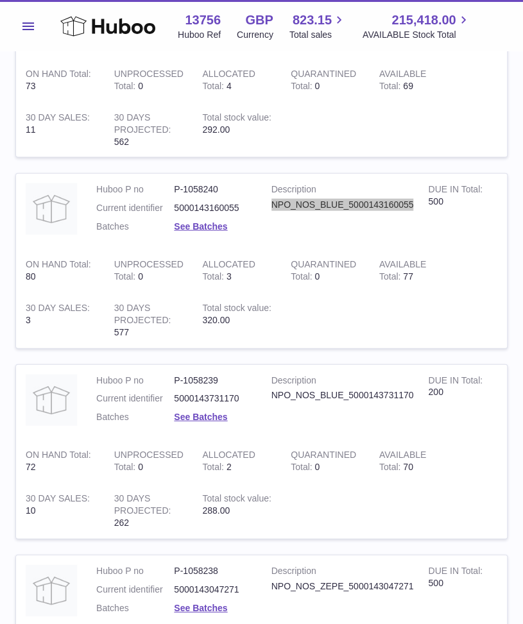
scroll to position [814, 0]
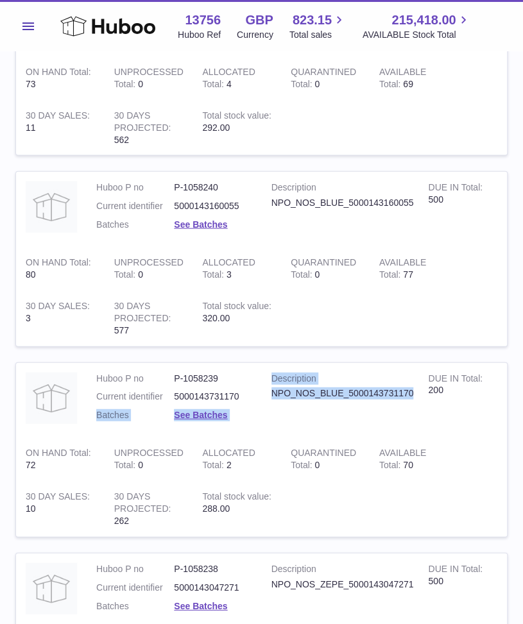
drag, startPoint x: 412, startPoint y: 391, endPoint x: 260, endPoint y: 396, distance: 151.5
click at [260, 396] on tr "Huboo P no P-1058239 Current identifier 5000143731170 Batches See Batches Descr…" at bounding box center [261, 449] width 492 height 175
click at [272, 396] on div "NPO_NOS_BLUE_5000143731170" at bounding box center [340, 393] width 138 height 12
drag, startPoint x: 272, startPoint y: 395, endPoint x: 413, endPoint y: 393, distance: 141.1
click at [413, 393] on td "Description NPO_NOS_BLUE_5000143731170" at bounding box center [340, 400] width 157 height 75
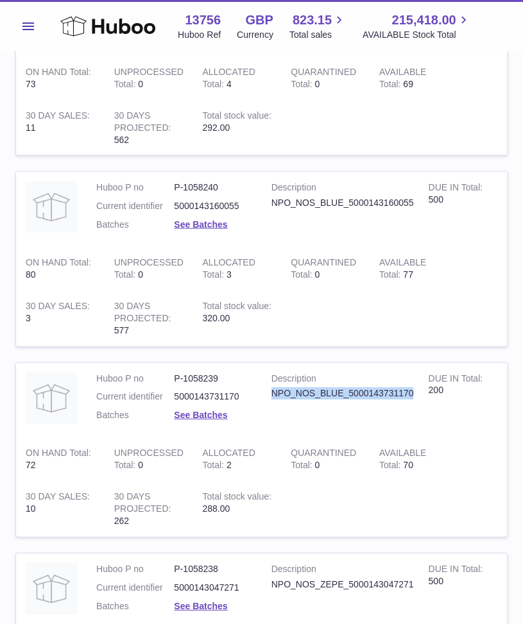
copy div "NPO_NOS_BLUE_5000143731170"
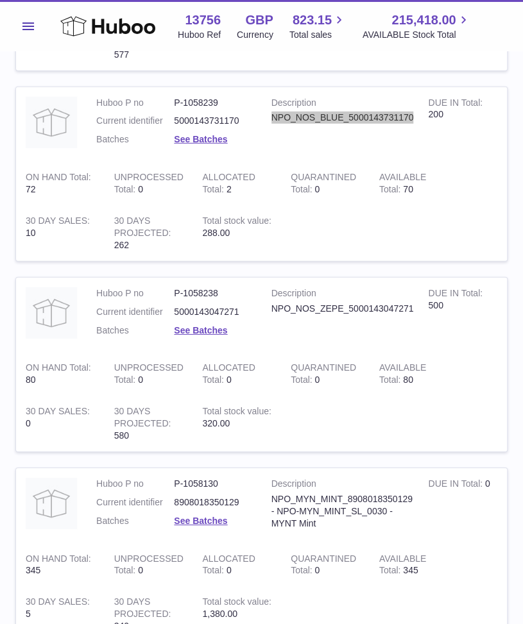
scroll to position [1091, 0]
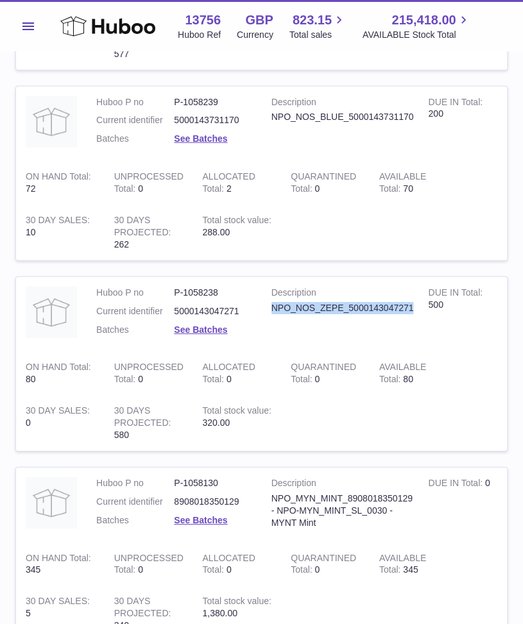
drag, startPoint x: 413, startPoint y: 305, endPoint x: 266, endPoint y: 307, distance: 146.9
click at [266, 307] on td "Description NPO_NOS_ZEPE_5000143047271" at bounding box center [340, 314] width 157 height 75
copy div "NPO_NOS_ZEPE_5000143047271"
drag, startPoint x: 217, startPoint y: 289, endPoint x: 183, endPoint y: 288, distance: 34.0
click at [183, 288] on dd "P-1058238" at bounding box center [213, 293] width 78 height 12
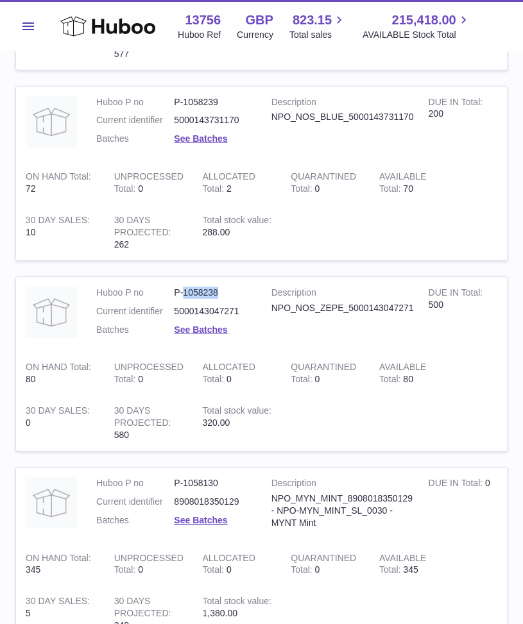
copy dd "1058238"
drag, startPoint x: 219, startPoint y: 101, endPoint x: 185, endPoint y: 99, distance: 34.7
click at [185, 99] on dd "P-1058239" at bounding box center [213, 102] width 78 height 12
copy dd "1058239"
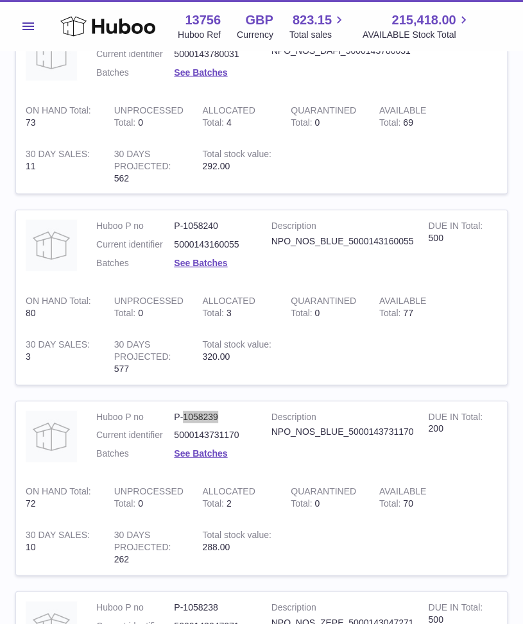
scroll to position [774, 0]
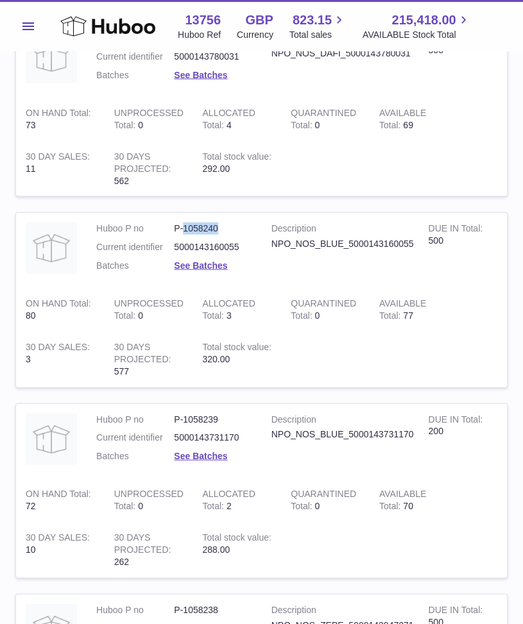
drag, startPoint x: 217, startPoint y: 225, endPoint x: 182, endPoint y: 225, distance: 34.6
click at [182, 225] on dd "P-1058240" at bounding box center [213, 228] width 78 height 12
copy dd "1058240"
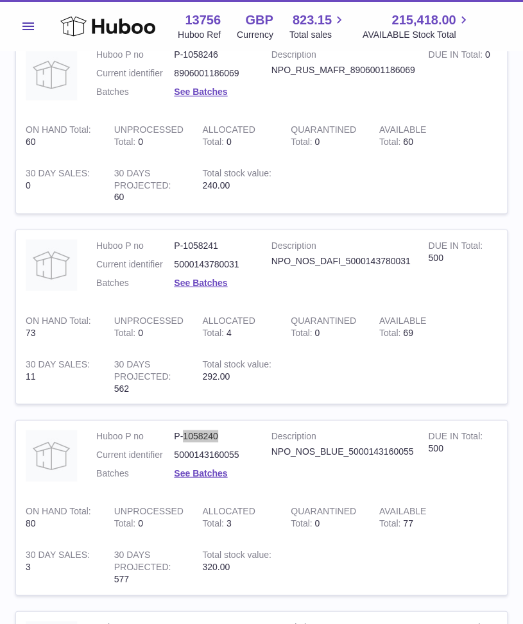
scroll to position [565, 0]
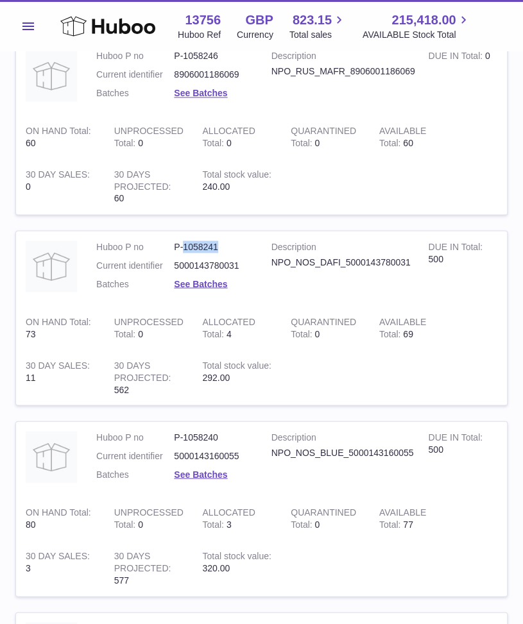
drag, startPoint x: 216, startPoint y: 243, endPoint x: 184, endPoint y: 246, distance: 32.2
click at [184, 246] on dd "P-1058241" at bounding box center [213, 247] width 78 height 12
copy dd "1058241"
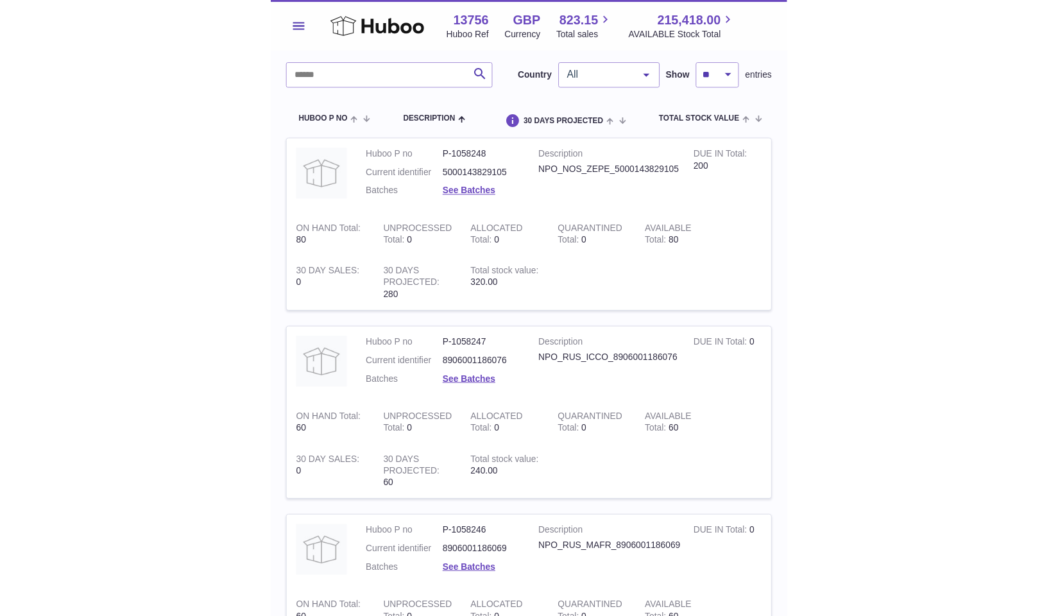
scroll to position [0, 0]
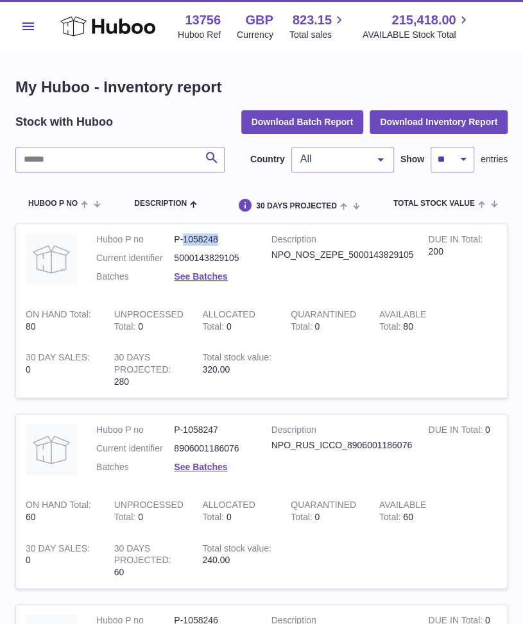
drag, startPoint x: 218, startPoint y: 238, endPoint x: 182, endPoint y: 239, distance: 35.9
click at [182, 239] on dd "P-1058248" at bounding box center [213, 240] width 78 height 12
copy dd "1058248"
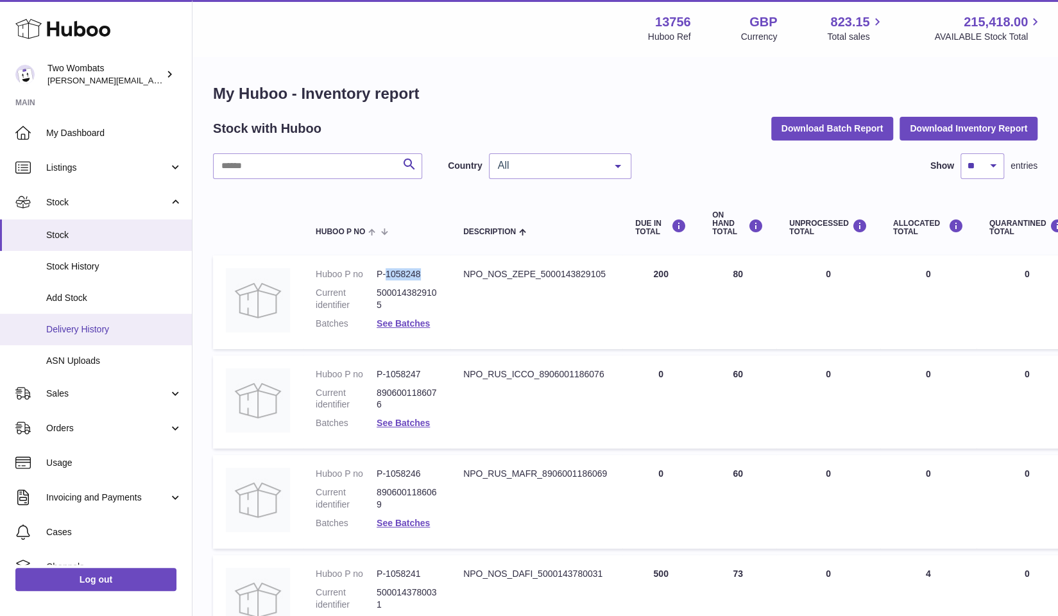
click at [101, 319] on link "Delivery History" at bounding box center [96, 329] width 192 height 31
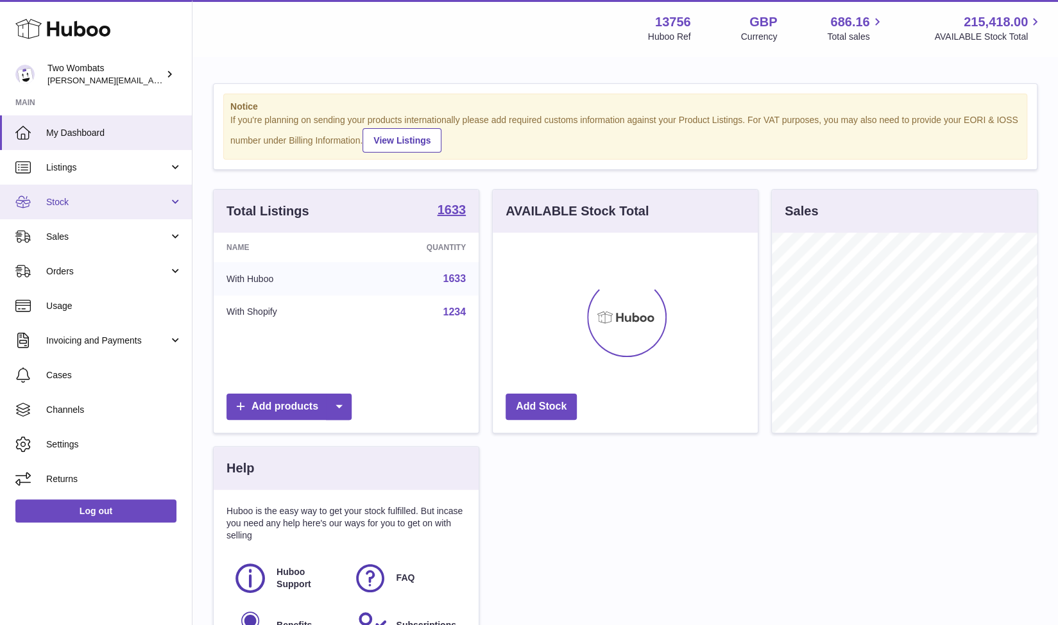
scroll to position [200, 266]
click at [173, 210] on link "Stock" at bounding box center [96, 202] width 192 height 35
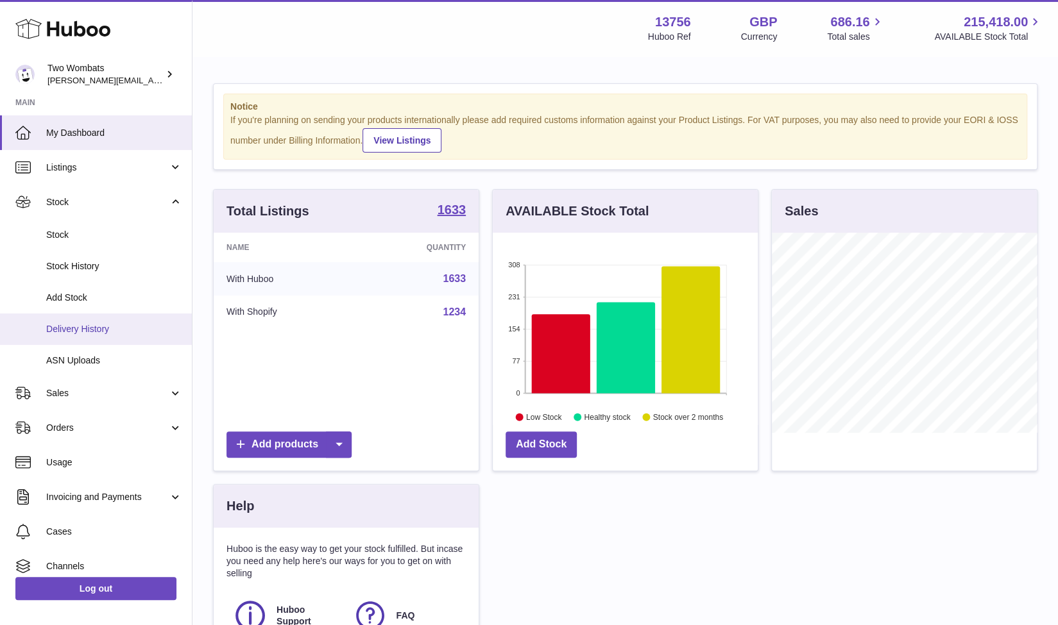
click at [115, 335] on link "Delivery History" at bounding box center [96, 329] width 192 height 31
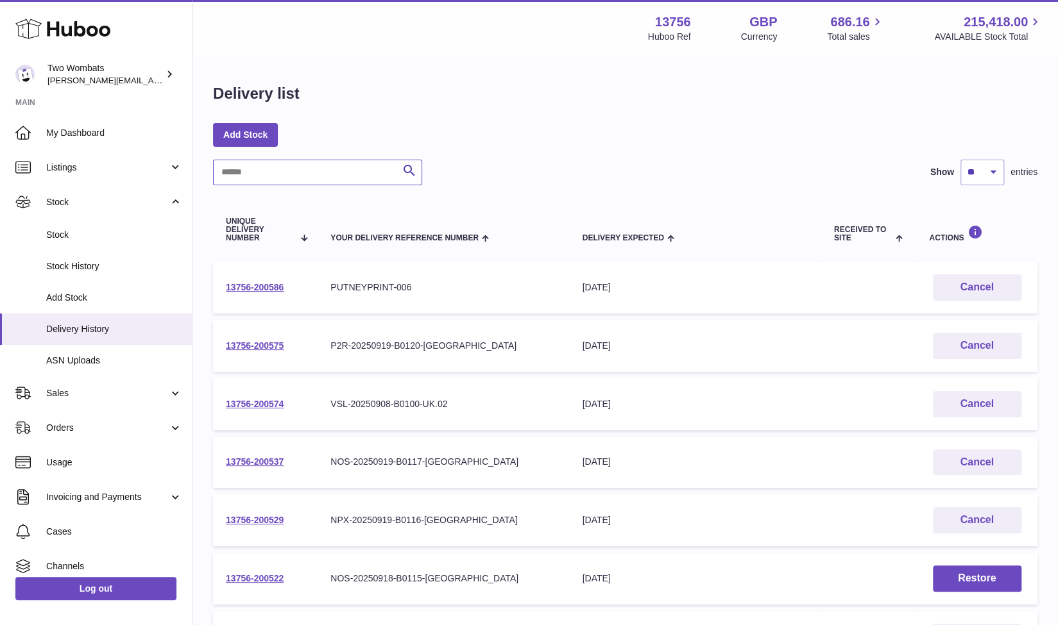
click at [280, 160] on input "text" at bounding box center [317, 173] width 209 height 26
paste input "**********"
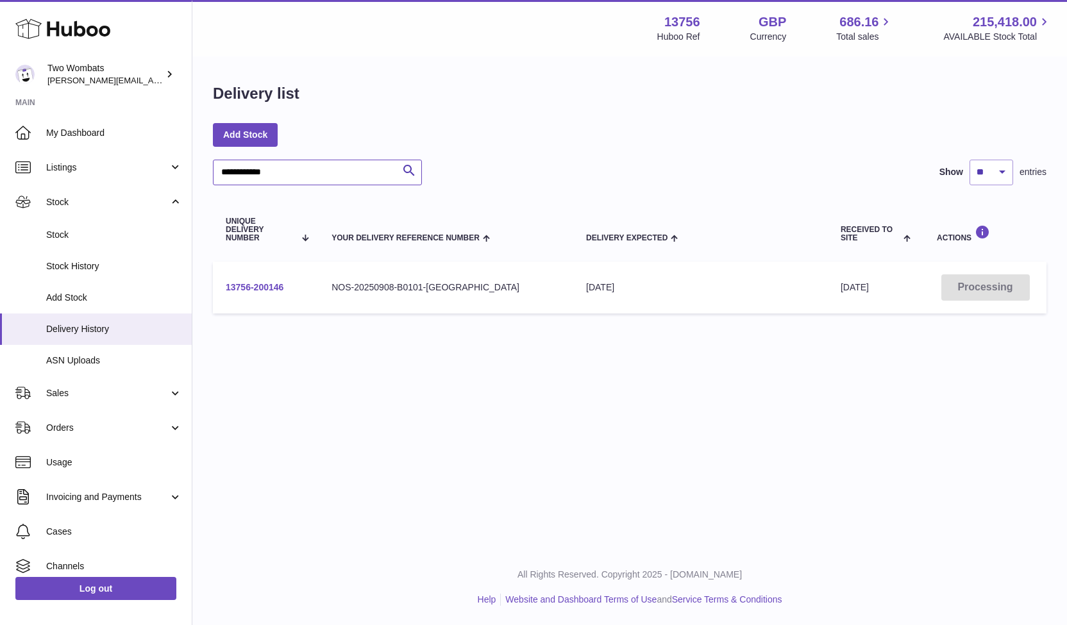
type input "**********"
click at [269, 289] on link "13756-200146" at bounding box center [255, 287] width 58 height 10
drag, startPoint x: 308, startPoint y: 172, endPoint x: 194, endPoint y: 150, distance: 116.3
click at [194, 150] on div "**********" at bounding box center [629, 202] width 875 height 288
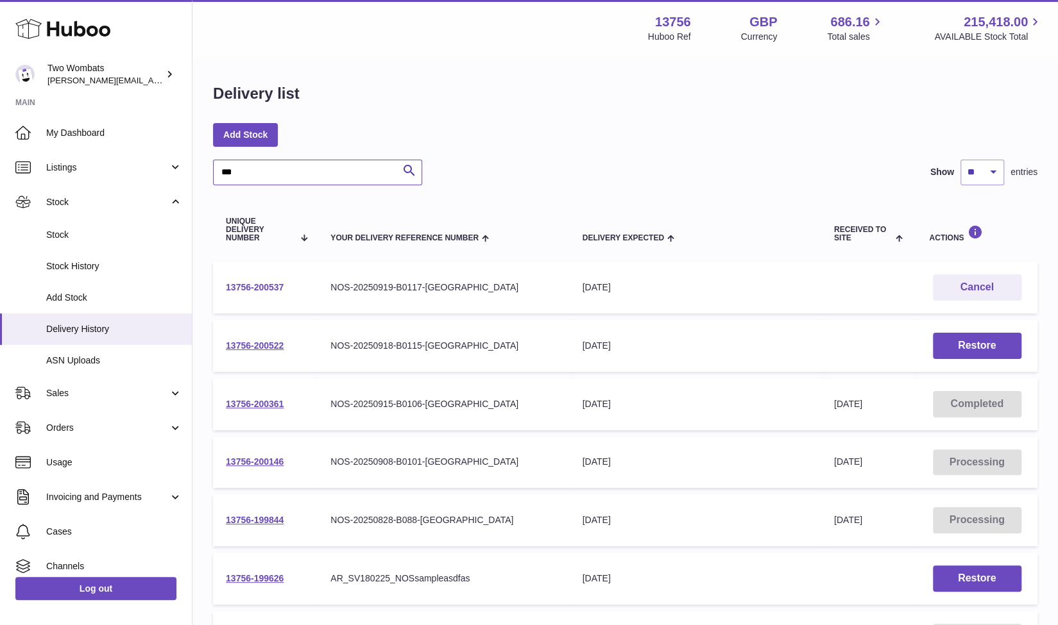
type input "***"
click at [272, 288] on link "13756-200537" at bounding box center [255, 287] width 58 height 10
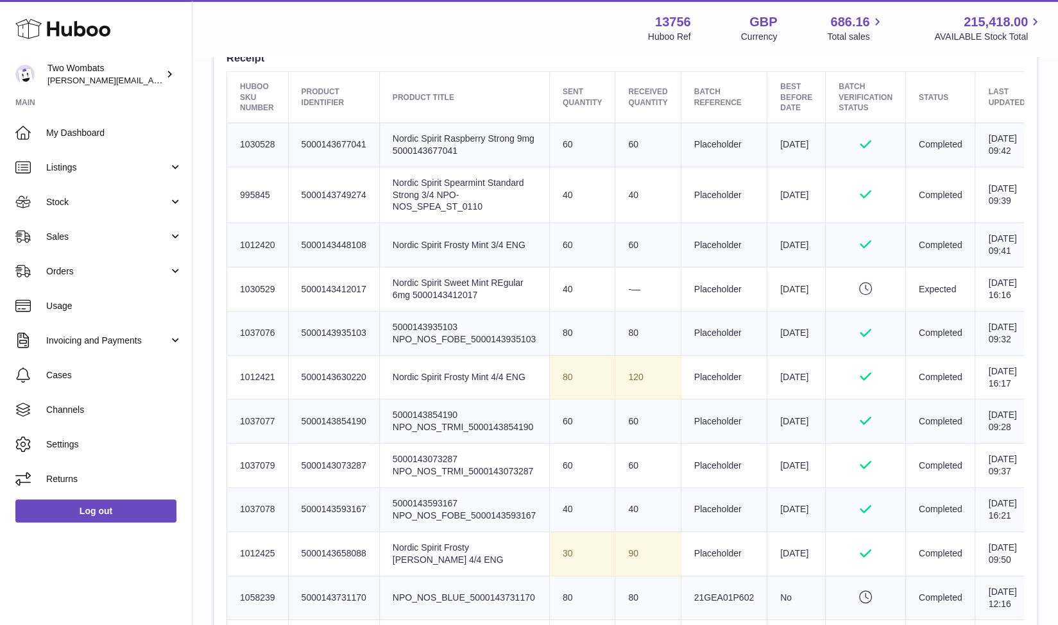
scroll to position [493, 0]
drag, startPoint x: 280, startPoint y: 312, endPoint x: 225, endPoint y: 314, distance: 55.2
click at [225, 314] on div "Site Info: 13756-200146 Unit 2 More Plus [STREET_ADDRESS][PERSON_NAME] Please r…" at bounding box center [625, 410] width 823 height 1553
click at [267, 310] on td "Huboo SKU Number 1030529" at bounding box center [258, 288] width 62 height 44
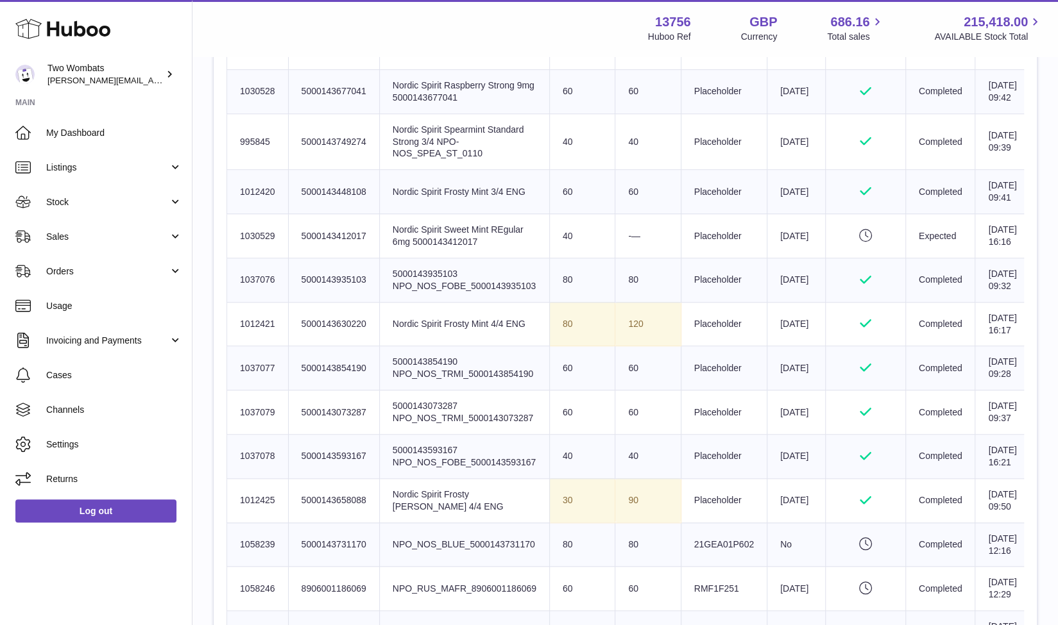
scroll to position [944, 0]
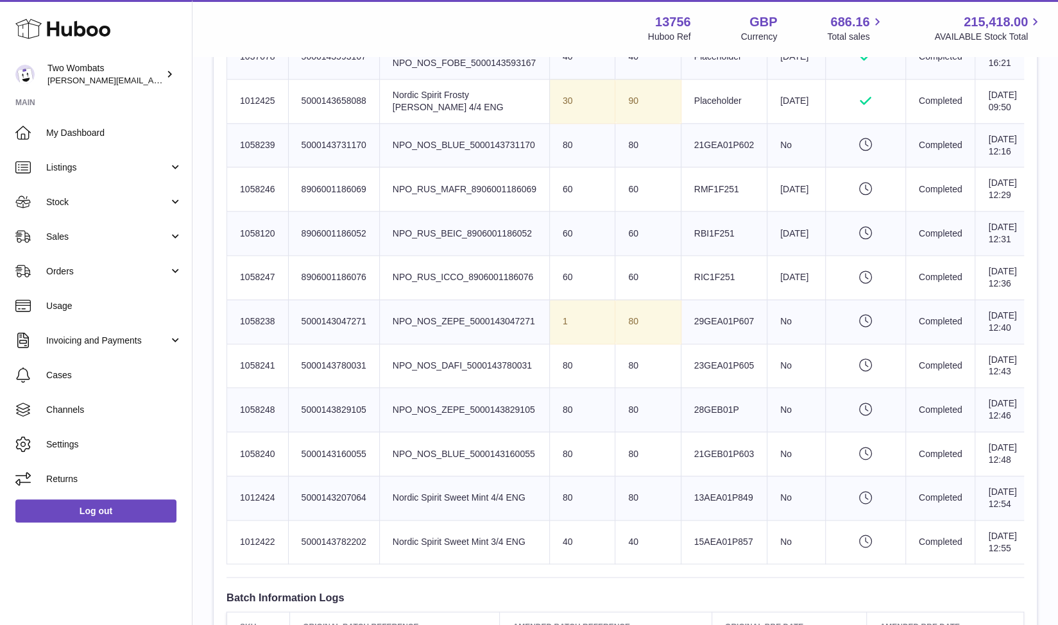
drag, startPoint x: 239, startPoint y: 311, endPoint x: 544, endPoint y: 308, distance: 304.7
click at [544, 212] on tr "Huboo SKU Number 1058246 Client Identifier 8906001186069 Product title NPO_RUS_…" at bounding box center [633, 189] width 812 height 44
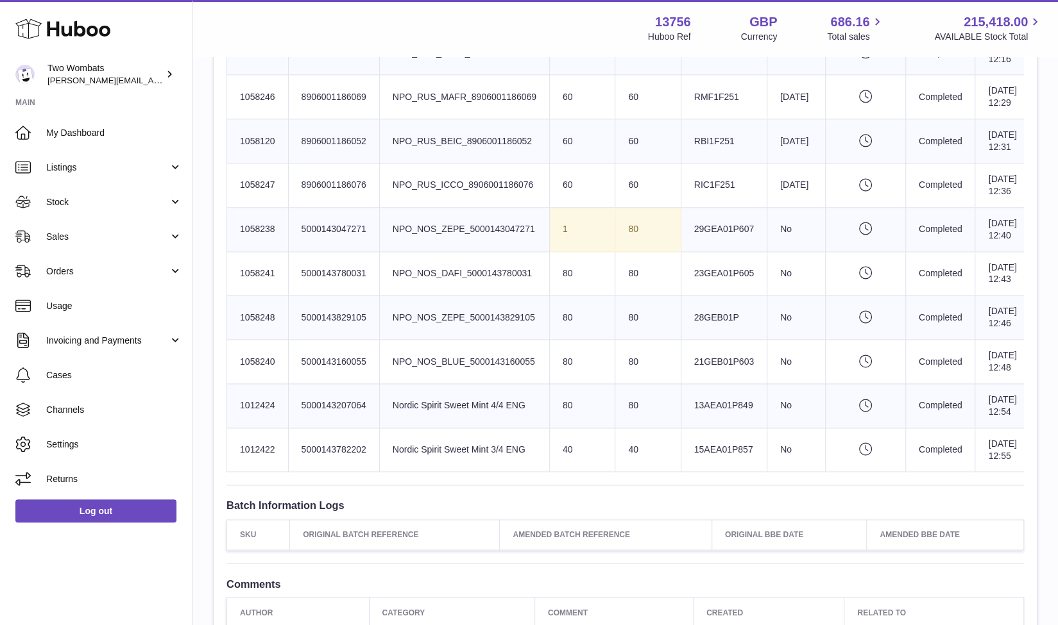
scroll to position [1034, 0]
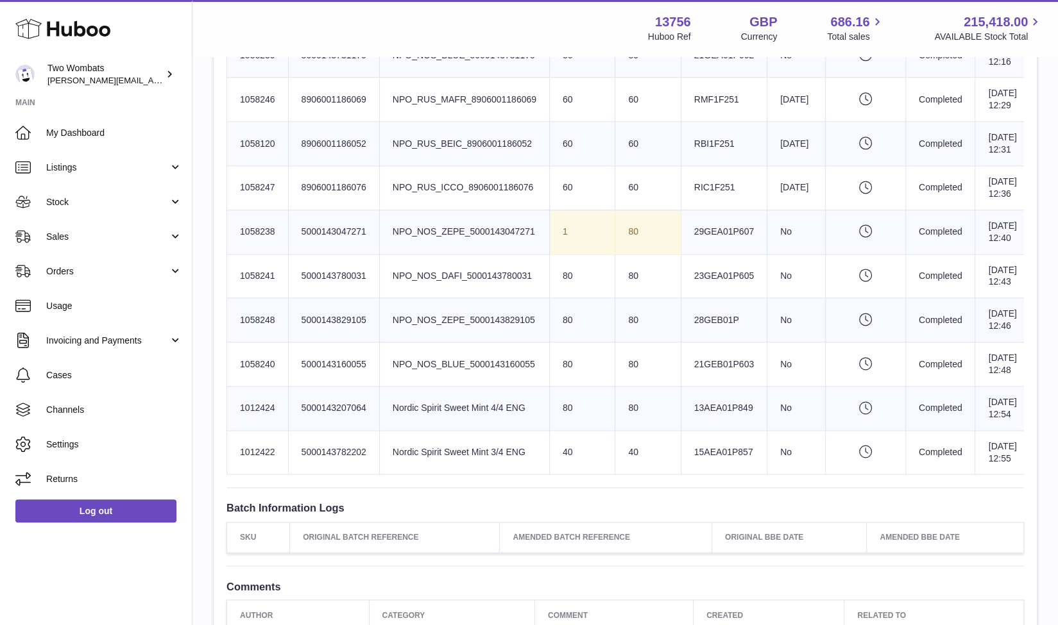
drag, startPoint x: 633, startPoint y: 343, endPoint x: 243, endPoint y: 215, distance: 409.8
click at [243, 215] on tbody "Huboo SKU Number 1030528 Client Identifier 5000143677041 Product title Nordic S…" at bounding box center [633, 27] width 812 height 895
click at [371, 122] on td "Client Identifier 8906001186069" at bounding box center [333, 100] width 91 height 44
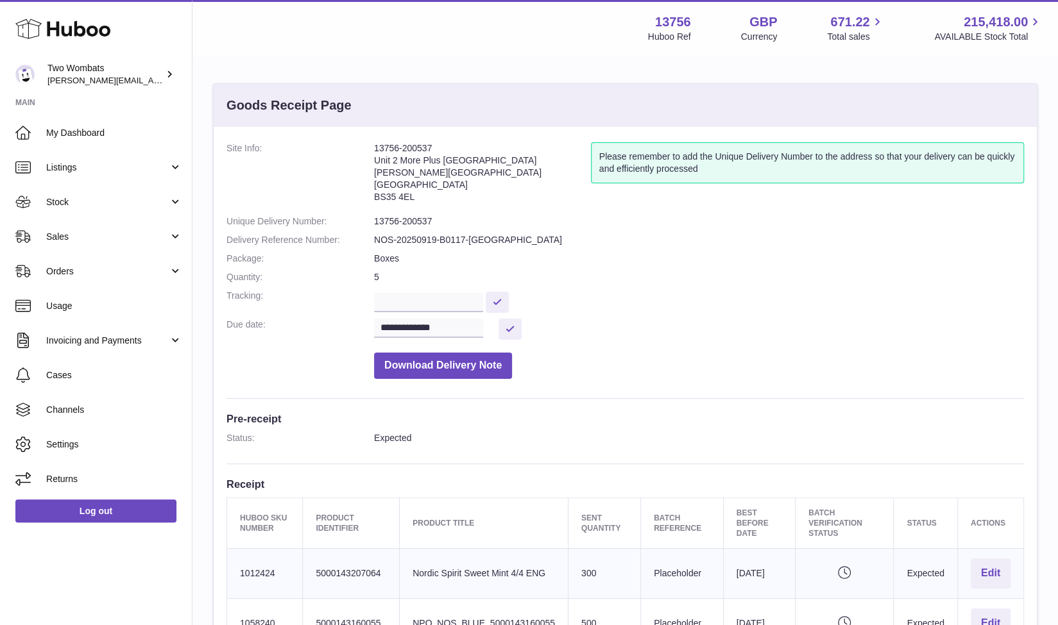
click at [637, 362] on dd "Download Delivery Note" at bounding box center [699, 362] width 650 height 33
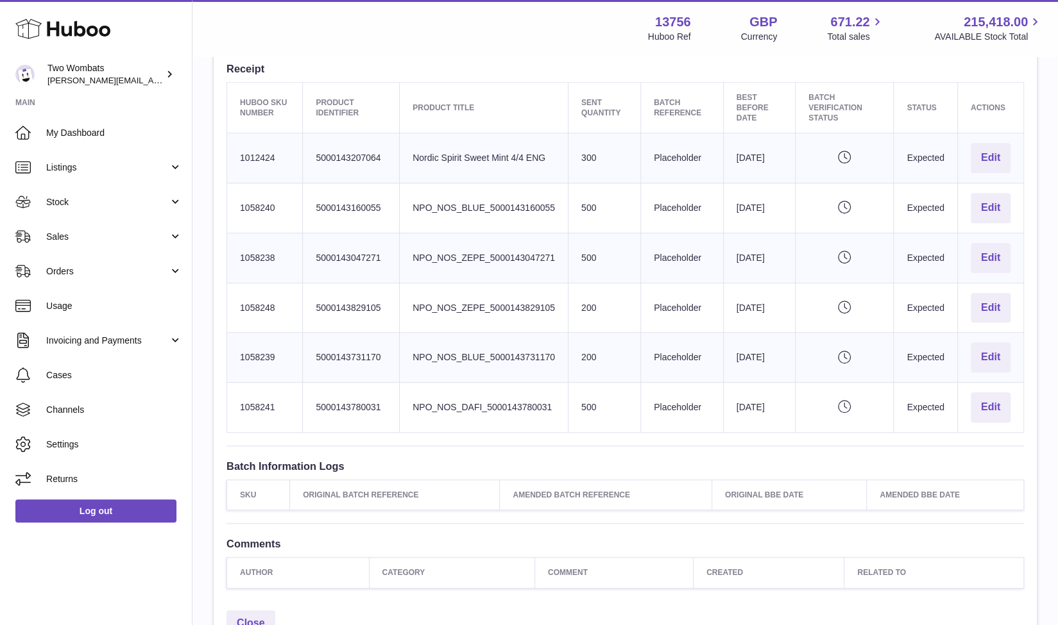
scroll to position [415, 0]
